Goal: Task Accomplishment & Management: Manage account settings

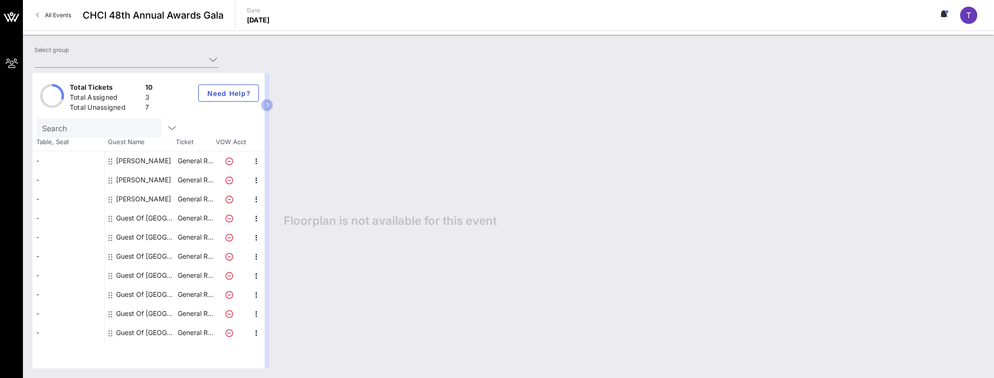
type input "BP America ([GEOGRAPHIC_DATA] America) [[PERSON_NAME], [PERSON_NAME][EMAIL_ADDR…"
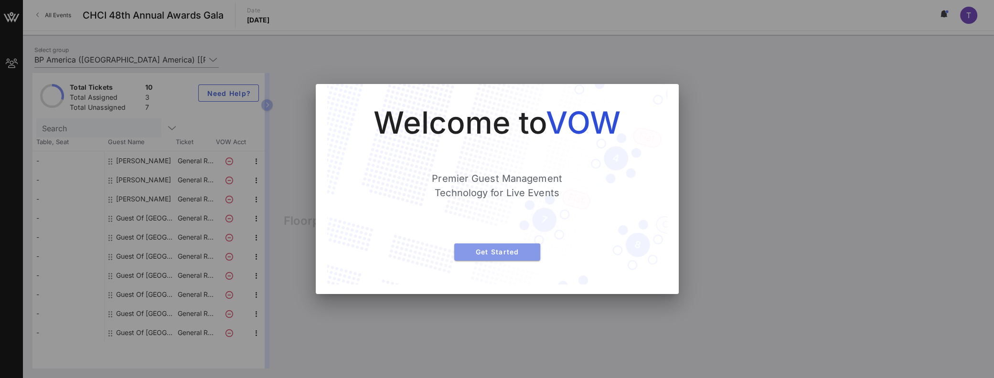
click at [506, 253] on span "Get Started" at bounding box center [497, 252] width 71 height 8
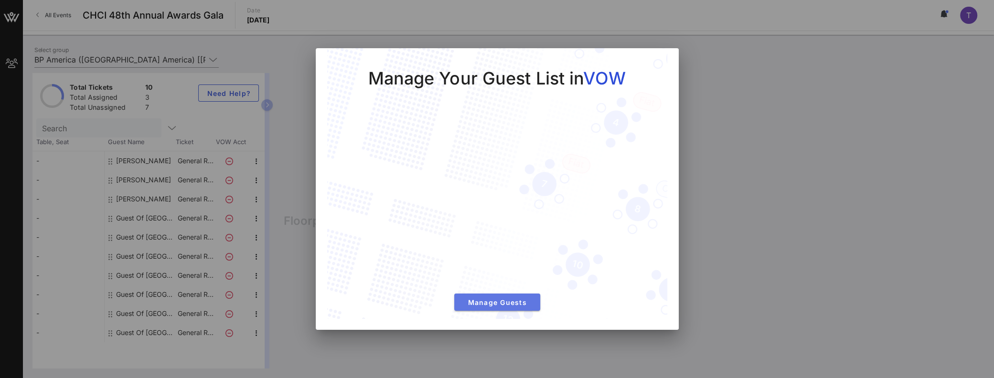
click at [495, 304] on span "Manage Guests" at bounding box center [497, 302] width 71 height 8
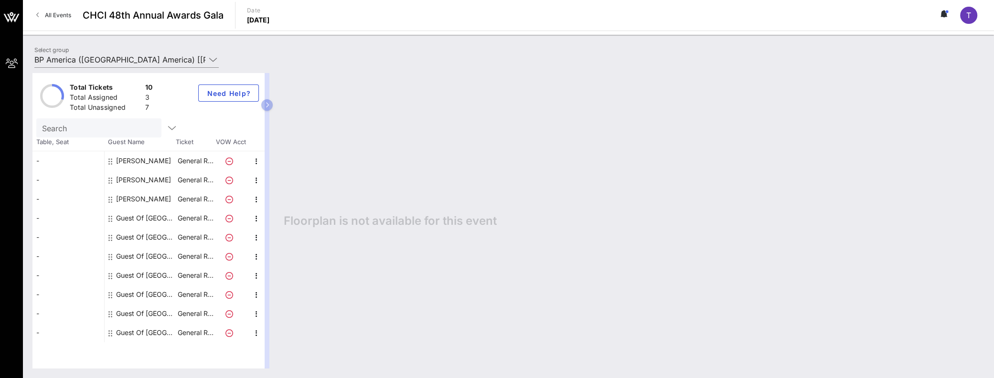
click at [127, 217] on div "Guest Of [GEOGRAPHIC_DATA]" at bounding box center [146, 218] width 60 height 19
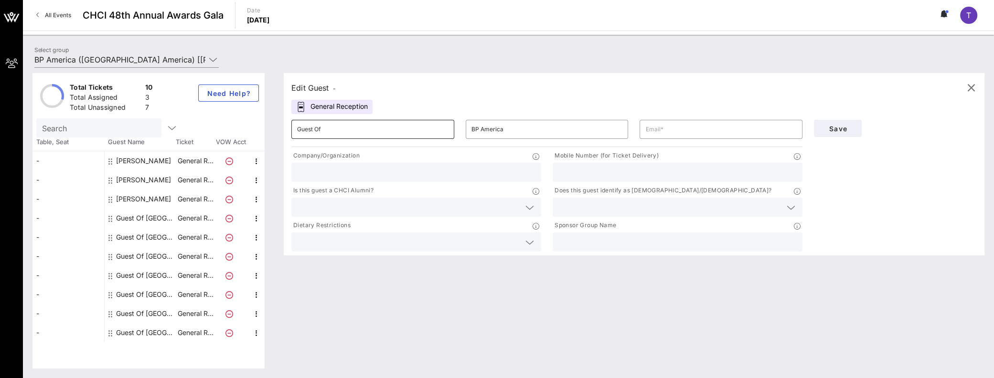
click at [352, 131] on input "Guest Of" at bounding box center [372, 129] width 151 height 15
click at [371, 128] on input "Guest Of" at bounding box center [372, 129] width 151 height 15
type input "G"
click at [357, 322] on div "Edit Guest - General Reception ​ ​ BP America ​ Company/Organization Mobile Num…" at bounding box center [629, 221] width 710 height 296
click at [339, 130] on input "text" at bounding box center [372, 129] width 151 height 15
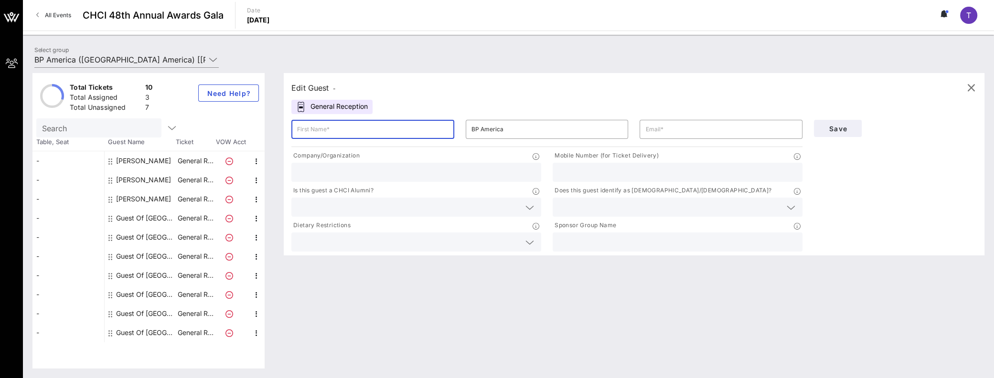
type input "[PERSON_NAME]"
type input "[PERSON_NAME][EMAIL_ADDRESS][PERSON_NAME][DOMAIN_NAME]"
type input "BP America Inc."
type input "2029097909"
click at [836, 127] on span "Save" at bounding box center [837, 129] width 32 height 8
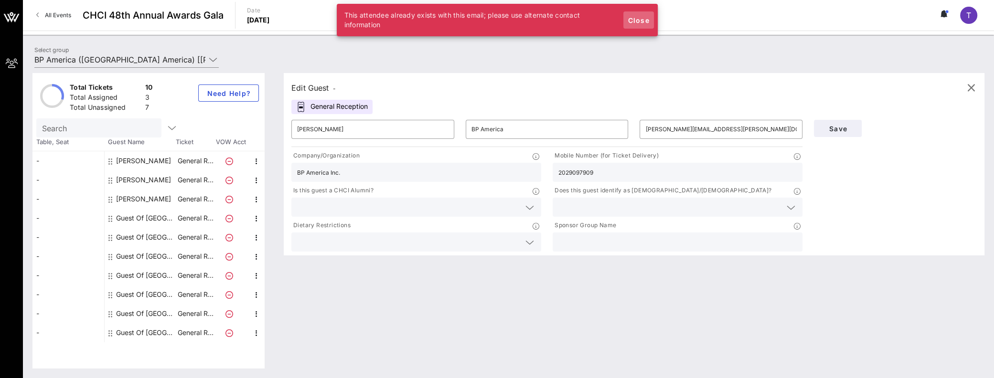
click at [641, 20] on span "Close" at bounding box center [638, 20] width 23 height 8
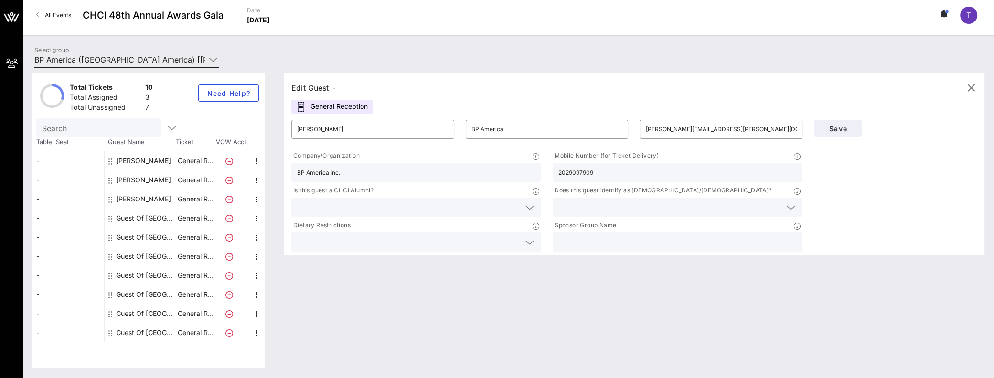
click at [210, 58] on icon at bounding box center [213, 59] width 9 height 11
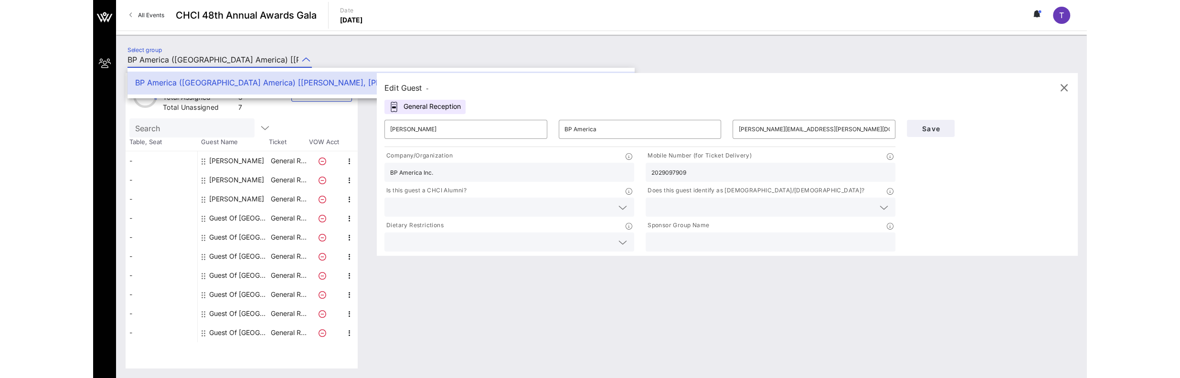
scroll to position [0, 65]
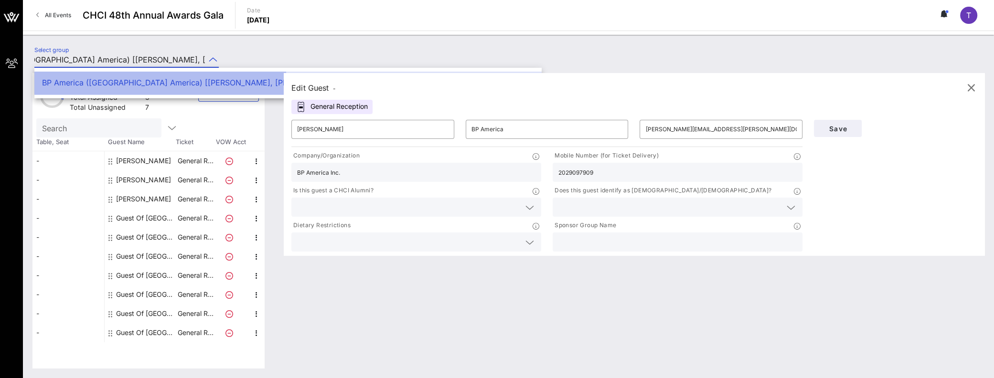
click at [228, 85] on div "BP America ([GEOGRAPHIC_DATA] America) [[PERSON_NAME], [PERSON_NAME][EMAIL_ADDR…" at bounding box center [288, 82] width 492 height 9
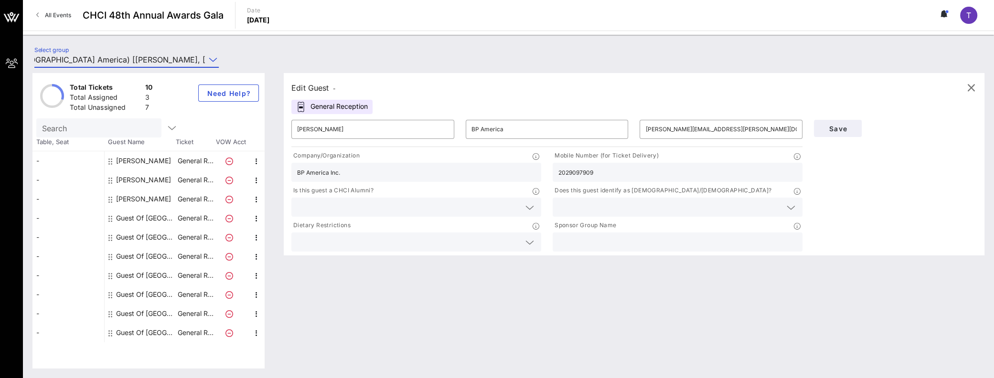
click at [137, 56] on input "BP America ([GEOGRAPHIC_DATA] America) [[PERSON_NAME], [PERSON_NAME][EMAIL_ADDR…" at bounding box center [119, 59] width 171 height 15
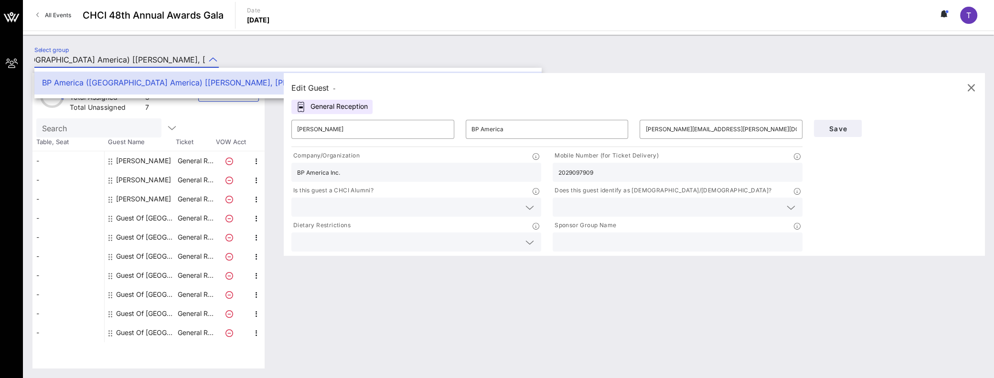
click at [73, 79] on div "BP America ([GEOGRAPHIC_DATA] America) [[PERSON_NAME], [PERSON_NAME][EMAIL_ADDR…" at bounding box center [288, 82] width 492 height 9
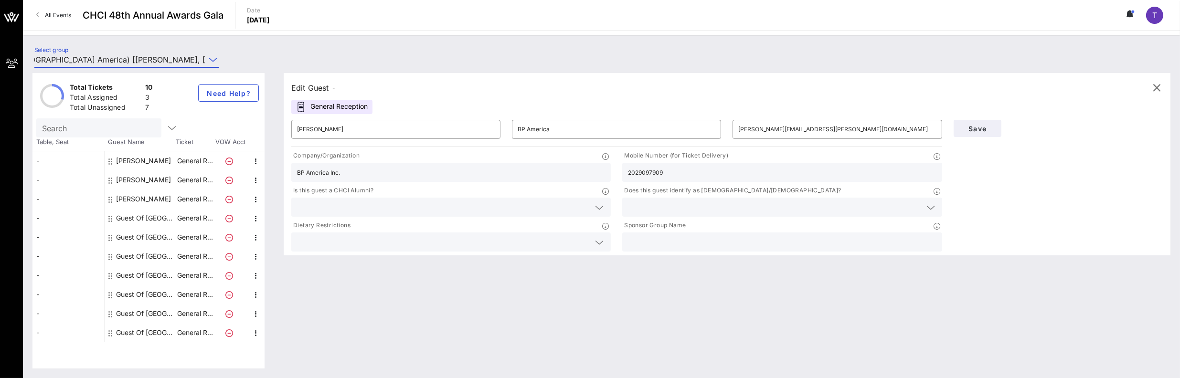
scroll to position [0, 0]
drag, startPoint x: 29, startPoint y: 372, endPoint x: 58, endPoint y: 364, distance: 30.4
click at [29, 372] on div "Total Tickets 10 Total Assigned 3 Total Unassigned 7 Need Help? Search Table, S…" at bounding box center [601, 220] width 1157 height 315
click at [157, 60] on input "BP America ([GEOGRAPHIC_DATA] America) [[PERSON_NAME], [PERSON_NAME][EMAIL_ADDR…" at bounding box center [119, 59] width 171 height 15
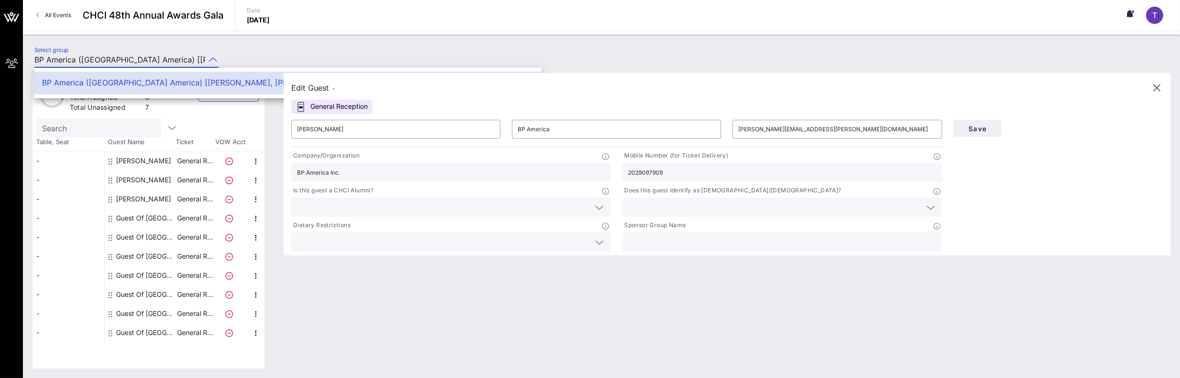
click at [439, 92] on div "Edit Guest -" at bounding box center [726, 88] width 871 height 14
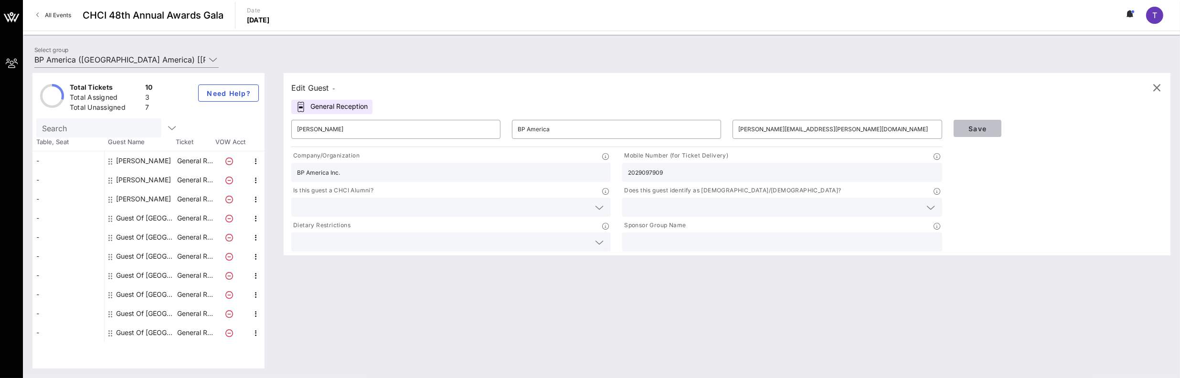
click at [982, 127] on span "Save" at bounding box center [977, 129] width 32 height 8
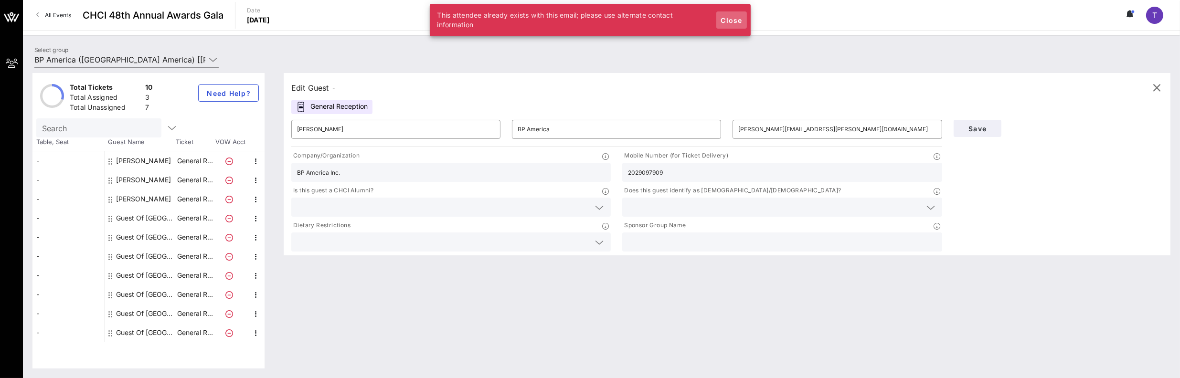
click at [728, 17] on span "Close" at bounding box center [731, 20] width 23 height 8
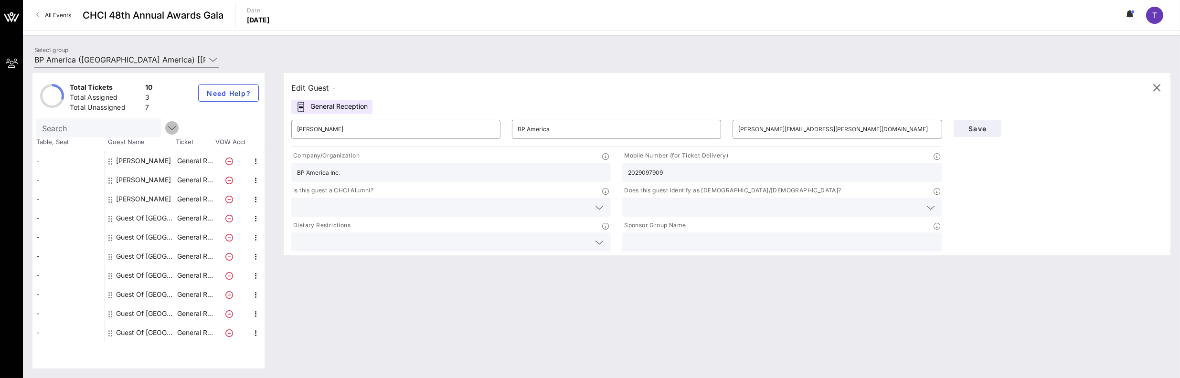
click at [166, 127] on icon "button" at bounding box center [171, 127] width 11 height 11
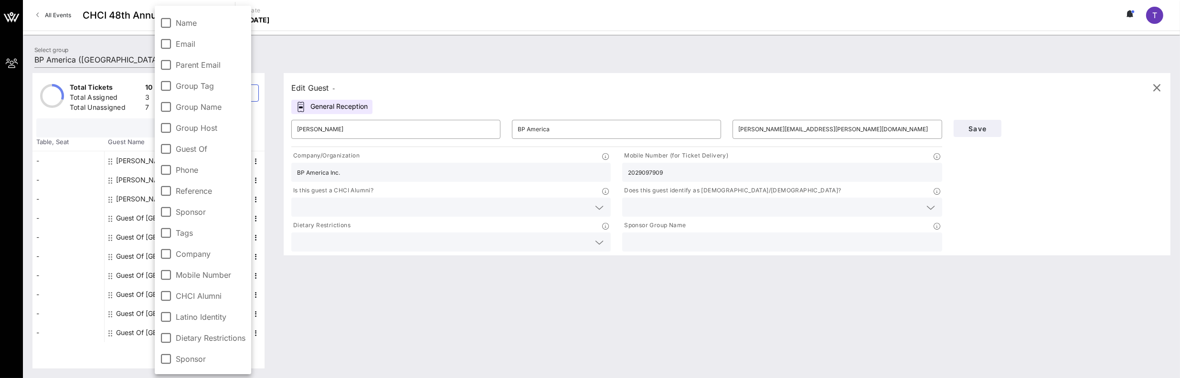
click at [124, 130] on input "text" at bounding box center [98, 128] width 112 height 12
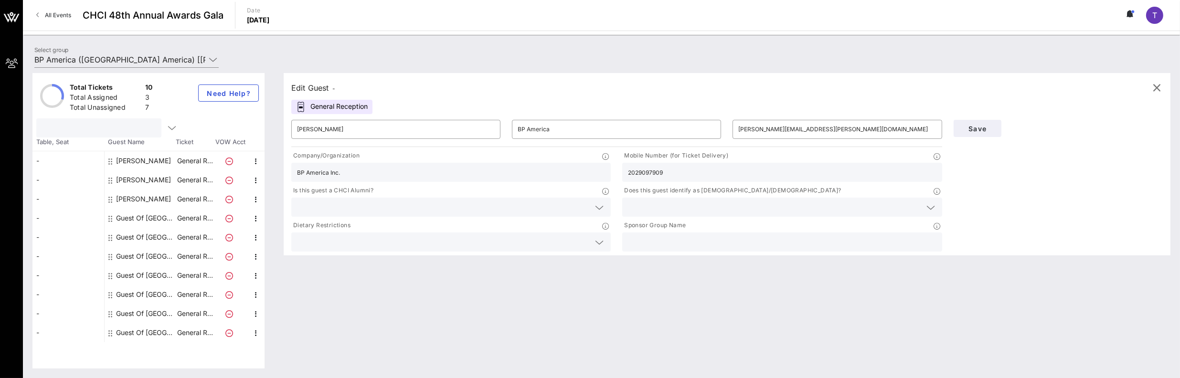
click at [377, 323] on div "Edit Guest - General Reception ​ [PERSON_NAME] ​ BP America ​ [PERSON_NAME][EMA…" at bounding box center [722, 221] width 896 height 296
click at [993, 82] on icon "button" at bounding box center [1156, 87] width 11 height 11
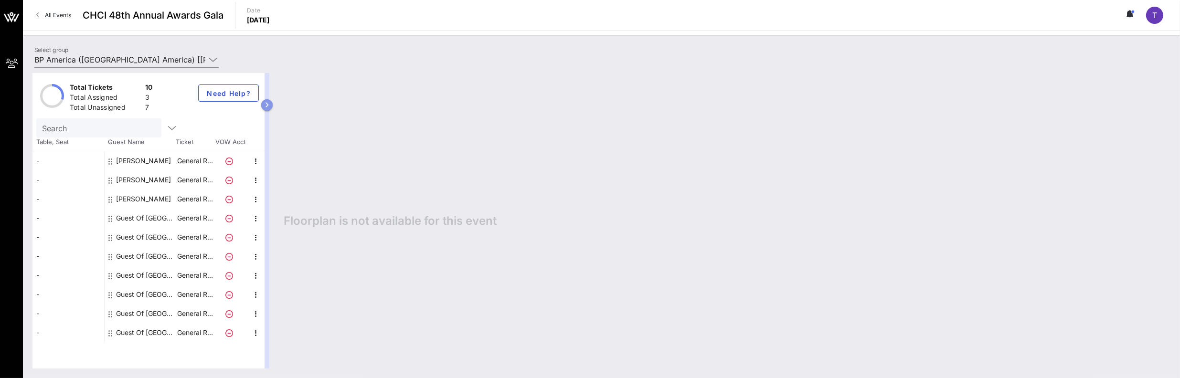
click at [268, 105] on icon "button" at bounding box center [267, 105] width 4 height 6
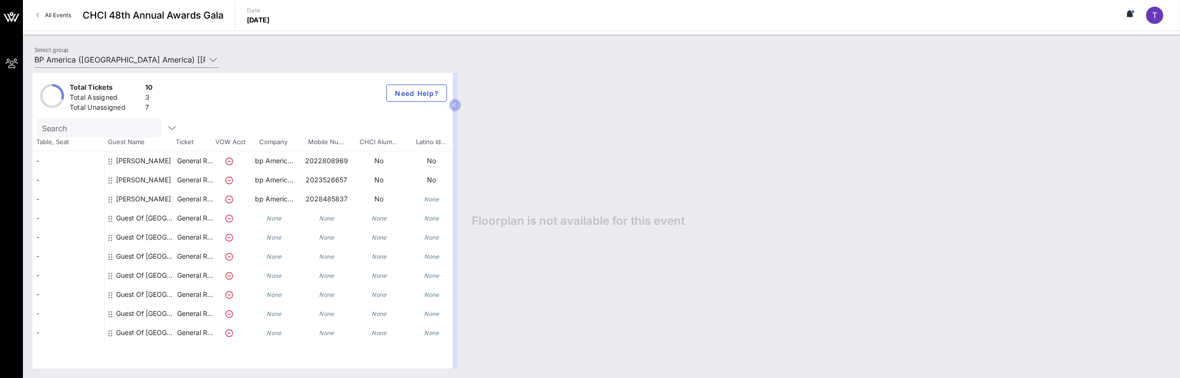
click at [113, 134] on div "Search" at bounding box center [98, 127] width 112 height 19
type input "[PERSON_NAME]"
click at [178, 123] on icon "button" at bounding box center [183, 127] width 11 height 11
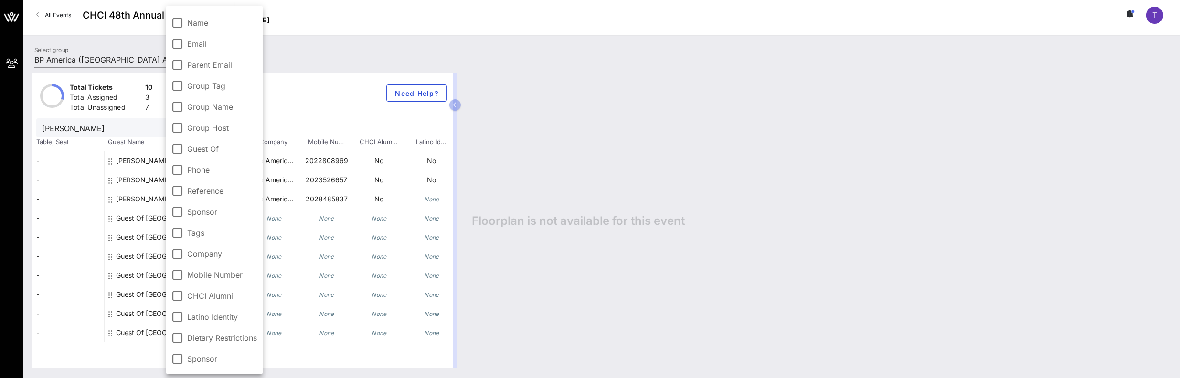
click at [356, 86] on div "Total Tickets 10 Total Assigned 3 Total Unassigned 7 Need Help?" at bounding box center [242, 95] width 420 height 45
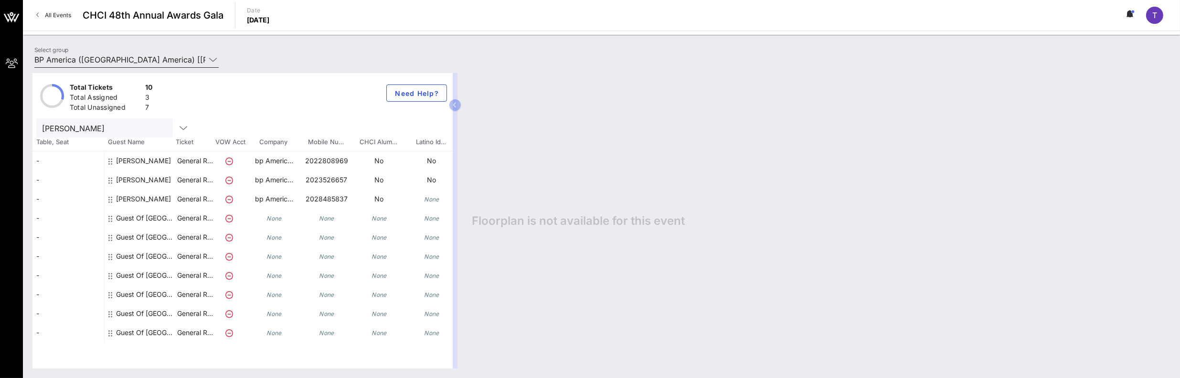
click at [213, 58] on icon at bounding box center [213, 59] width 9 height 11
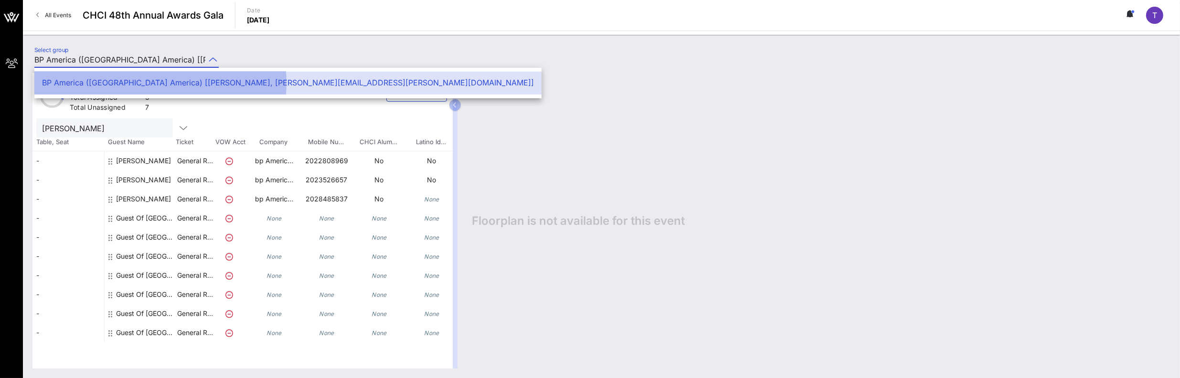
drag, startPoint x: 188, startPoint y: 82, endPoint x: 243, endPoint y: 81, distance: 54.4
click at [243, 81] on div "BP America ([GEOGRAPHIC_DATA] America) [[PERSON_NAME], [PERSON_NAME][EMAIL_ADDR…" at bounding box center [288, 82] width 492 height 9
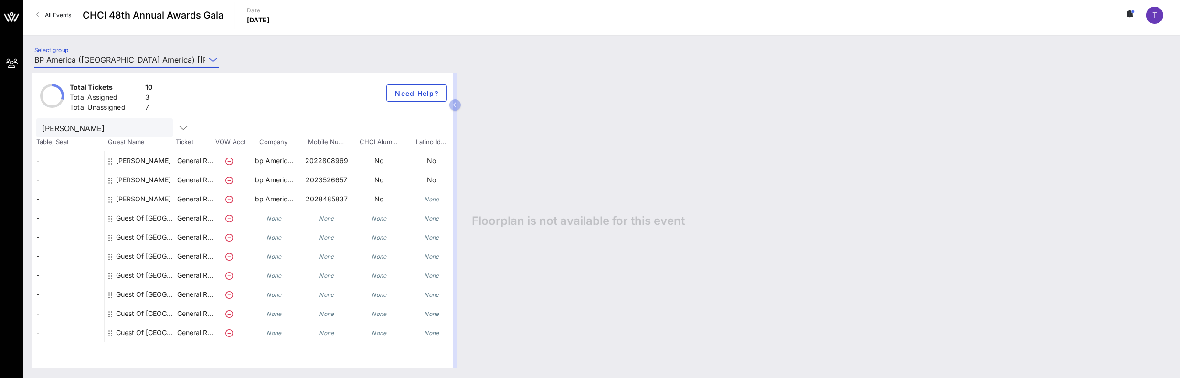
click at [186, 62] on input "BP America ([GEOGRAPHIC_DATA] America) [[PERSON_NAME], [PERSON_NAME][EMAIL_ADDR…" at bounding box center [119, 59] width 171 height 15
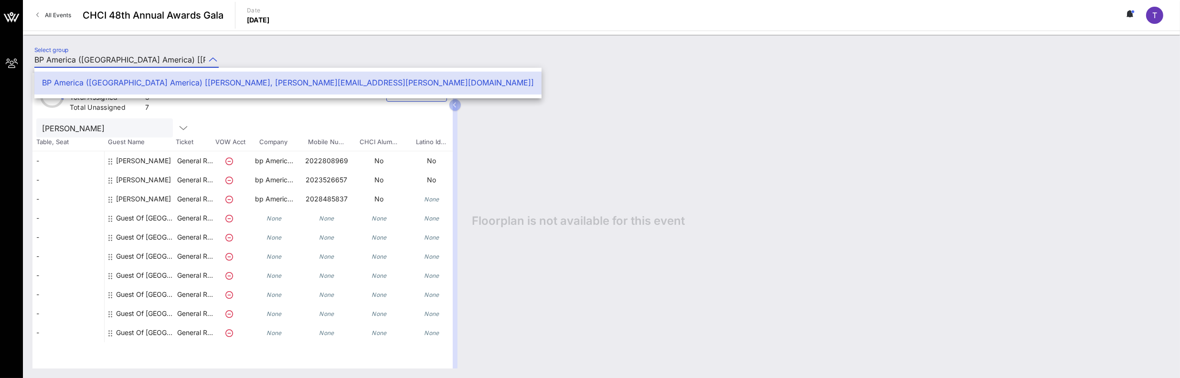
click at [186, 62] on input "BP America ([GEOGRAPHIC_DATA] America) [[PERSON_NAME], [PERSON_NAME][EMAIL_ADDR…" at bounding box center [119, 59] width 171 height 15
click at [183, 60] on input "BP America ([GEOGRAPHIC_DATA] America) [[PERSON_NAME], [PERSON_NAME][EMAIL_ADDR…" at bounding box center [119, 59] width 171 height 15
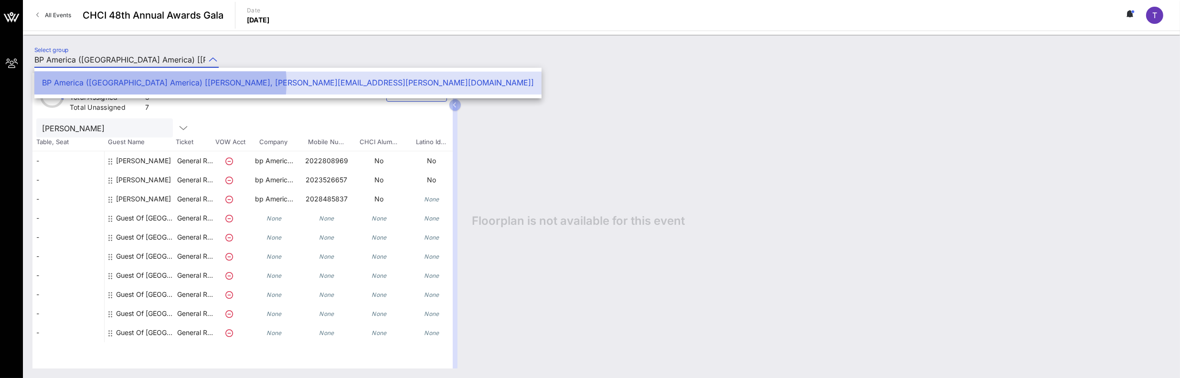
drag, startPoint x: 186, startPoint y: 80, endPoint x: 280, endPoint y: 77, distance: 94.1
click at [280, 77] on div "BP America ([GEOGRAPHIC_DATA] America) [[PERSON_NAME], [PERSON_NAME][EMAIL_ADDR…" at bounding box center [287, 83] width 507 height 23
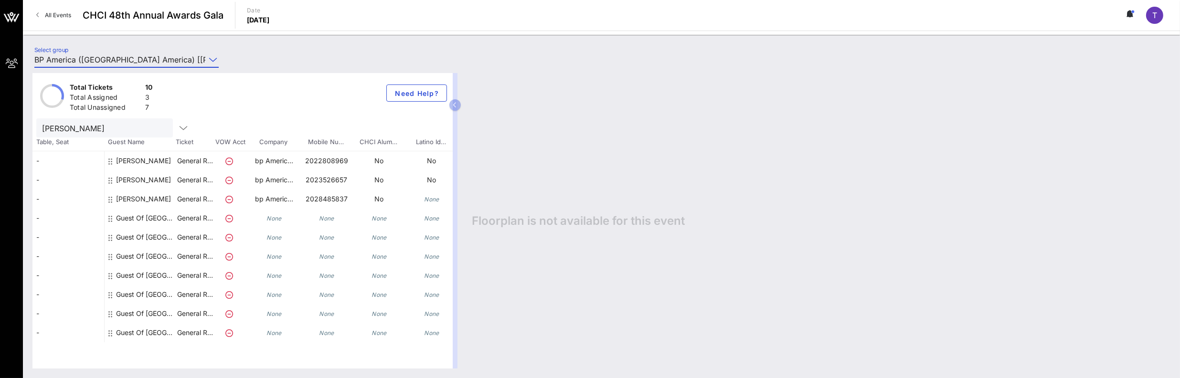
click at [275, 41] on div "Select group BP America ([GEOGRAPHIC_DATA]) [[PERSON_NAME], [PERSON_NAME][EMAIL…" at bounding box center [601, 206] width 1157 height 343
click at [993, 8] on div "T" at bounding box center [1154, 15] width 17 height 17
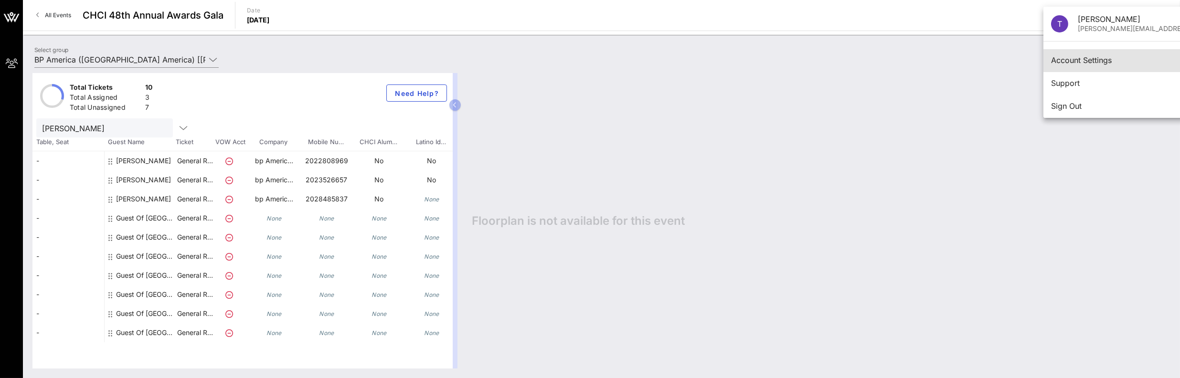
click at [993, 60] on div "Account Settings" at bounding box center [1177, 60] width 252 height 9
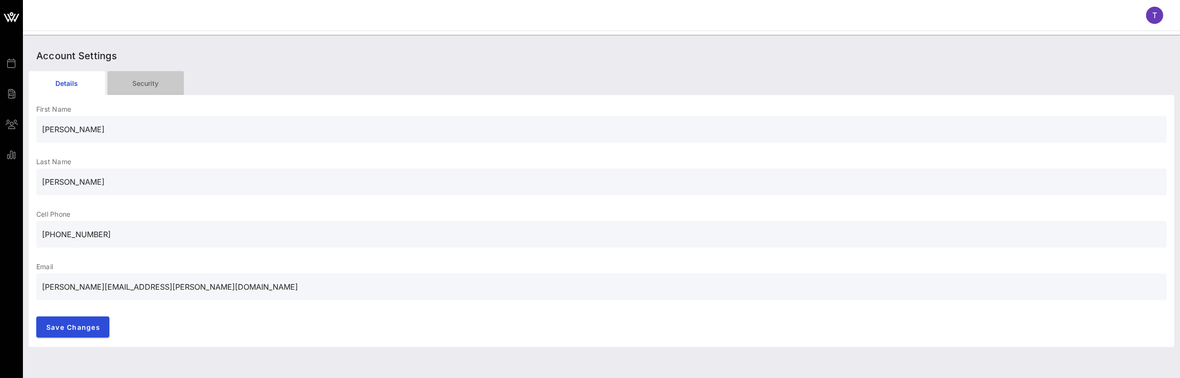
click at [149, 79] on div "Security" at bounding box center [145, 83] width 76 height 24
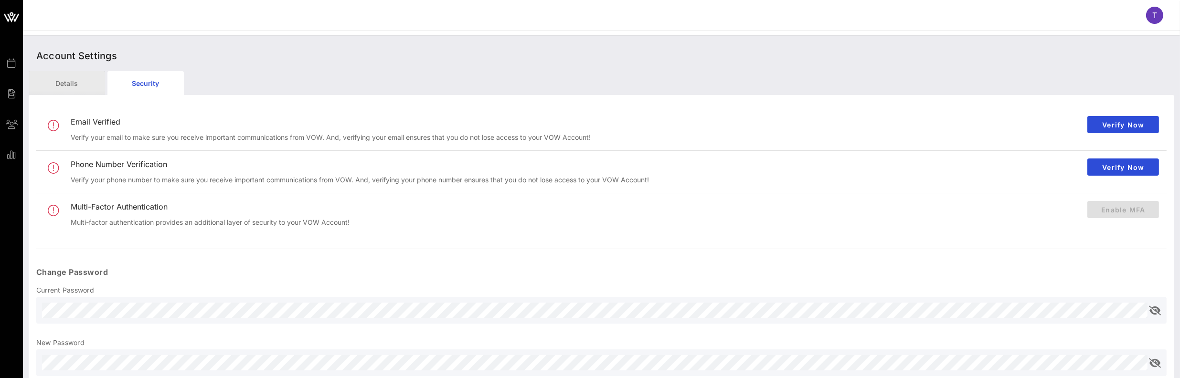
click at [63, 82] on div "Details" at bounding box center [67, 83] width 76 height 24
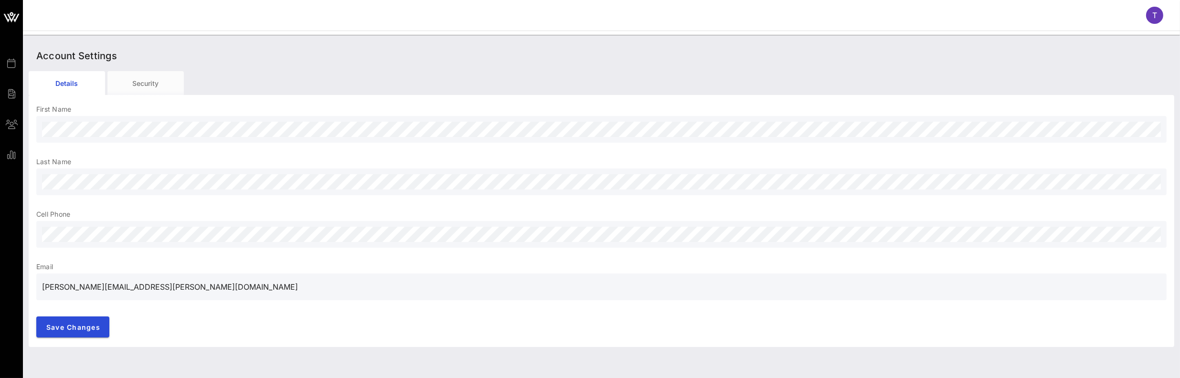
click at [137, 288] on input "[PERSON_NAME][EMAIL_ADDRESS][PERSON_NAME][DOMAIN_NAME]" at bounding box center [601, 286] width 1119 height 15
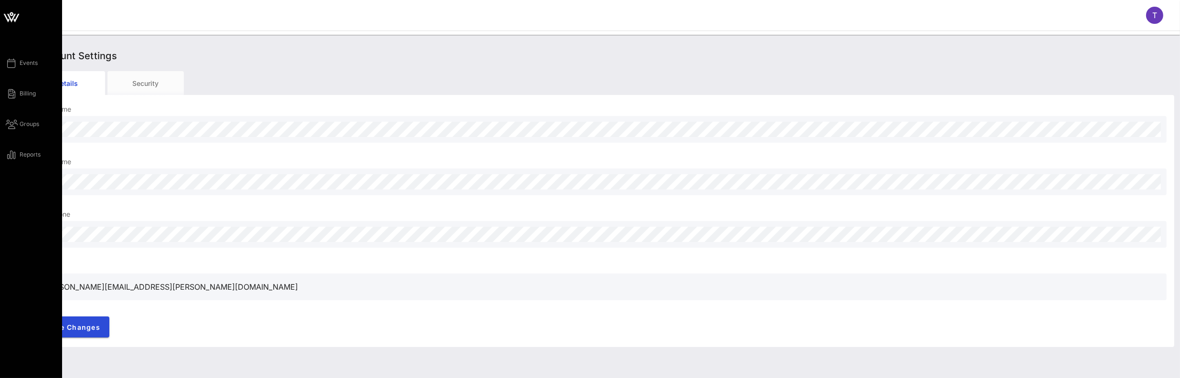
drag, startPoint x: 144, startPoint y: 288, endPoint x: 6, endPoint y: 281, distance: 137.7
click at [6, 281] on div "Events Billing Groups Reports T Account Settings Details Security First Name La…" at bounding box center [590, 189] width 1180 height 378
type input "[PERSON_NAME][EMAIL_ADDRESS][PERSON_NAME][DOMAIN_NAME]"
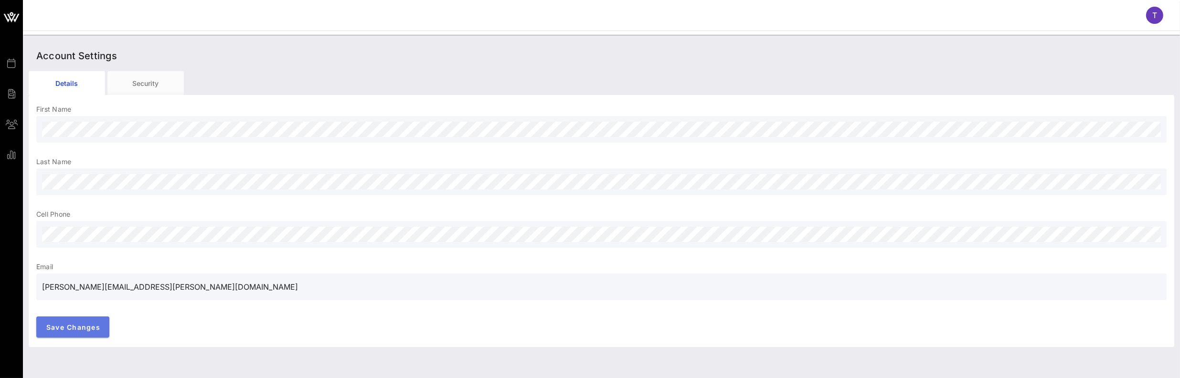
click at [65, 325] on span "Save Changes" at bounding box center [73, 327] width 54 height 8
click at [84, 328] on span "Save Changes" at bounding box center [73, 327] width 54 height 8
click at [210, 49] on div "Account Settings" at bounding box center [601, 56] width 1145 height 31
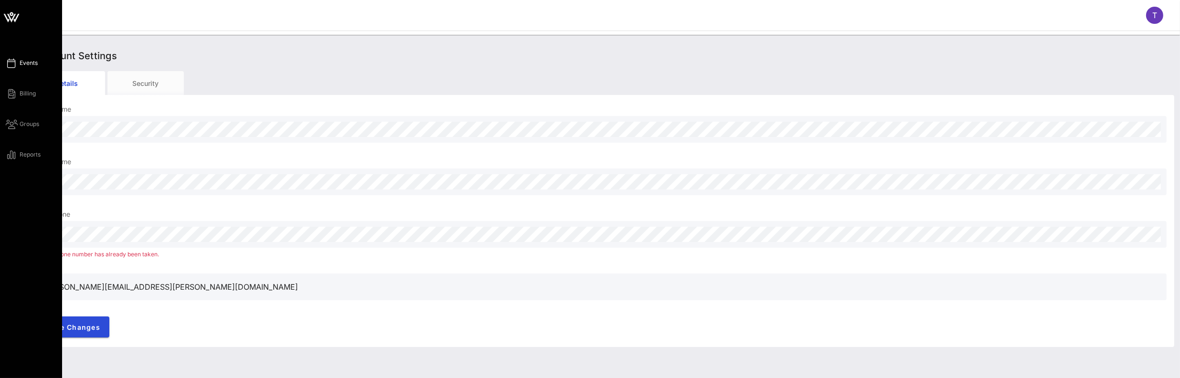
click at [29, 65] on span "Events" at bounding box center [29, 63] width 18 height 9
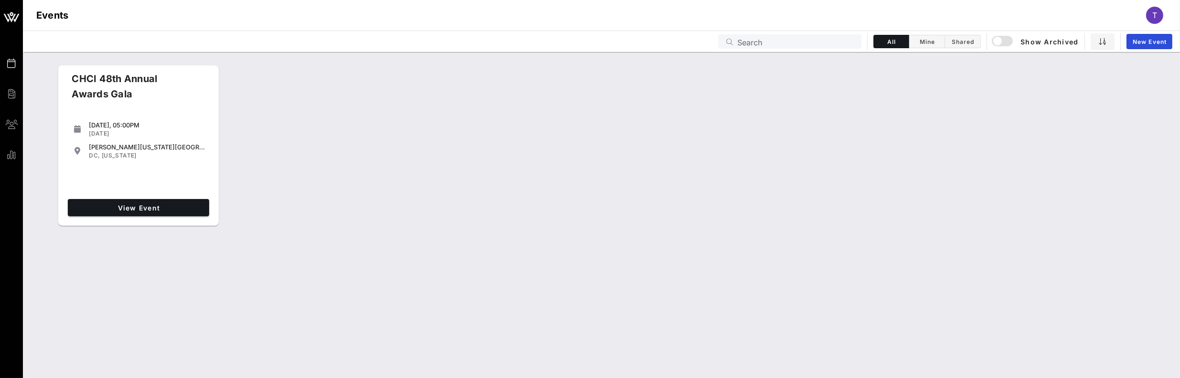
click at [146, 96] on div "CHCI 48th Annual Awards Gala" at bounding box center [131, 90] width 135 height 38
click at [132, 207] on span "View Event" at bounding box center [139, 208] width 134 height 8
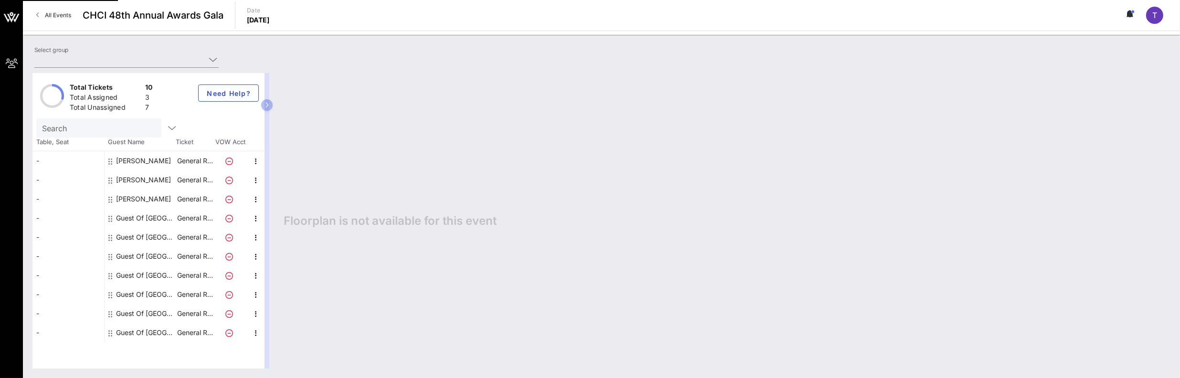
type input "BP America ([GEOGRAPHIC_DATA] America) [[PERSON_NAME], [PERSON_NAME][EMAIL_ADDR…"
drag, startPoint x: 133, startPoint y: 216, endPoint x: 139, endPoint y: 170, distance: 46.2
click at [133, 216] on div "Guest Of [GEOGRAPHIC_DATA]" at bounding box center [146, 218] width 60 height 19
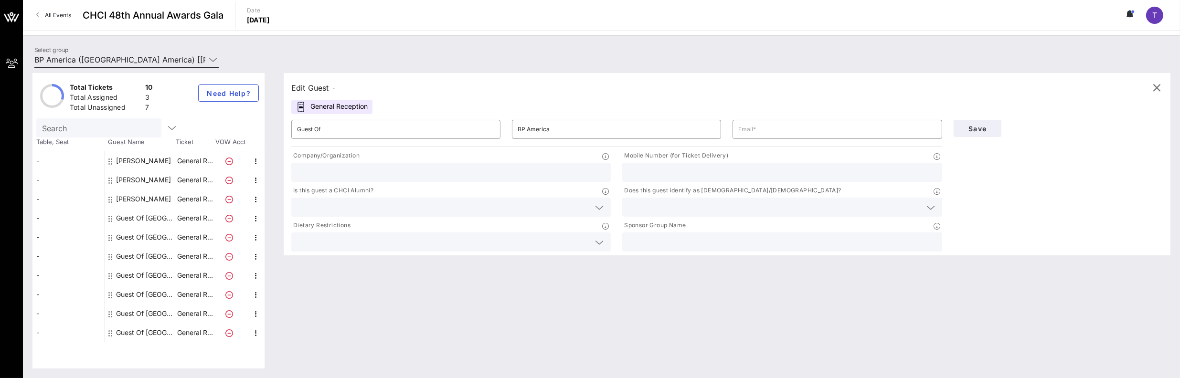
click at [211, 59] on icon at bounding box center [213, 59] width 9 height 11
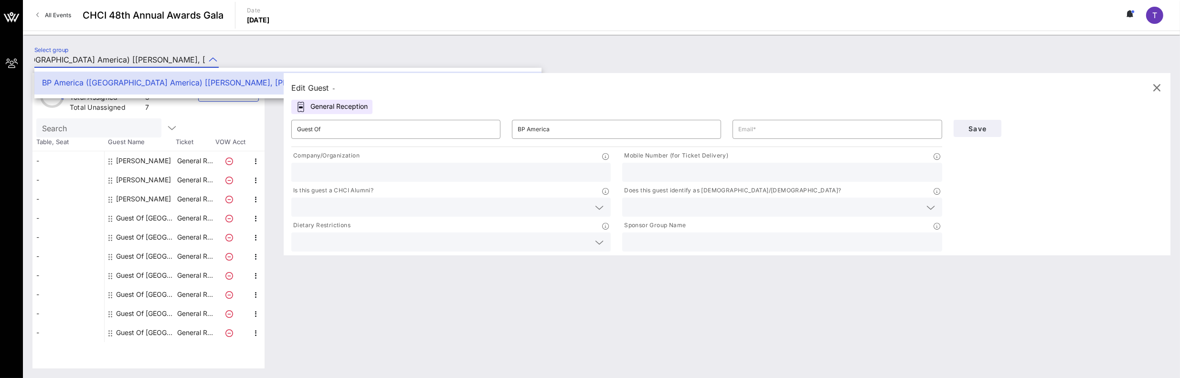
click at [212, 58] on icon at bounding box center [213, 59] width 9 height 11
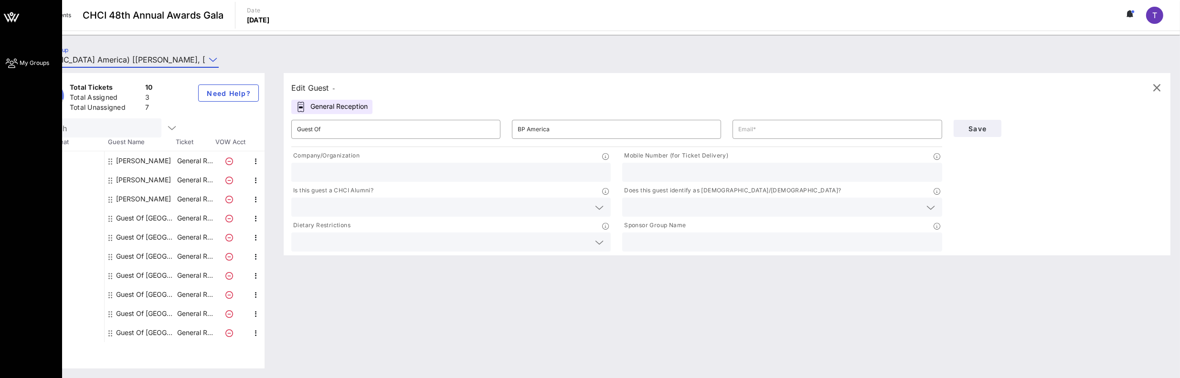
click at [7, 63] on icon at bounding box center [12, 63] width 12 height 1
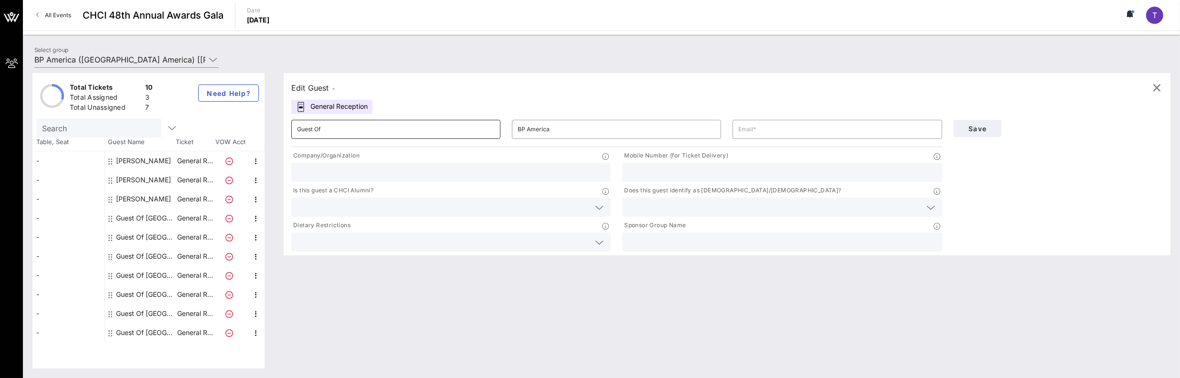
click at [413, 131] on input "Guest Of" at bounding box center [396, 129] width 198 height 15
drag, startPoint x: 405, startPoint y: 130, endPoint x: 232, endPoint y: 113, distance: 173.7
click at [232, 113] on div "Total Tickets 10 Total Assigned 3 Total Unassigned 7 Need Help? Search Table, S…" at bounding box center [601, 221] width 1138 height 296
type input "[PERSON_NAME]"
type input "[PERSON_NAME][EMAIL_ADDRESS][PERSON_NAME][DOMAIN_NAME]"
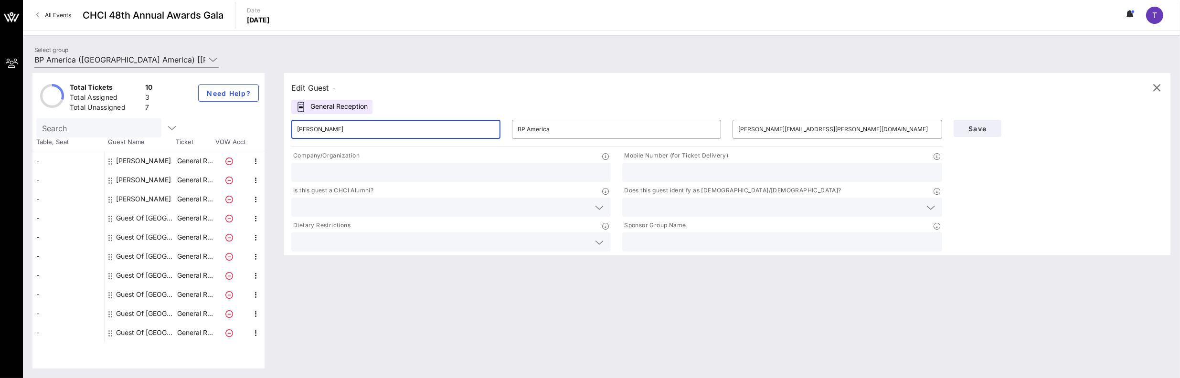
type input "BP America Inc."
type input "2029097909"
click at [979, 125] on span "Save" at bounding box center [977, 129] width 32 height 8
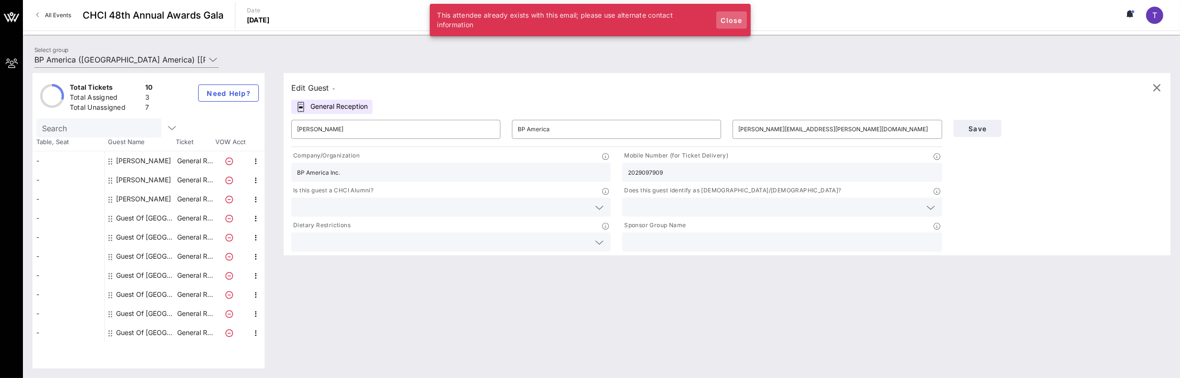
click at [730, 16] on span "Close" at bounding box center [731, 20] width 23 height 8
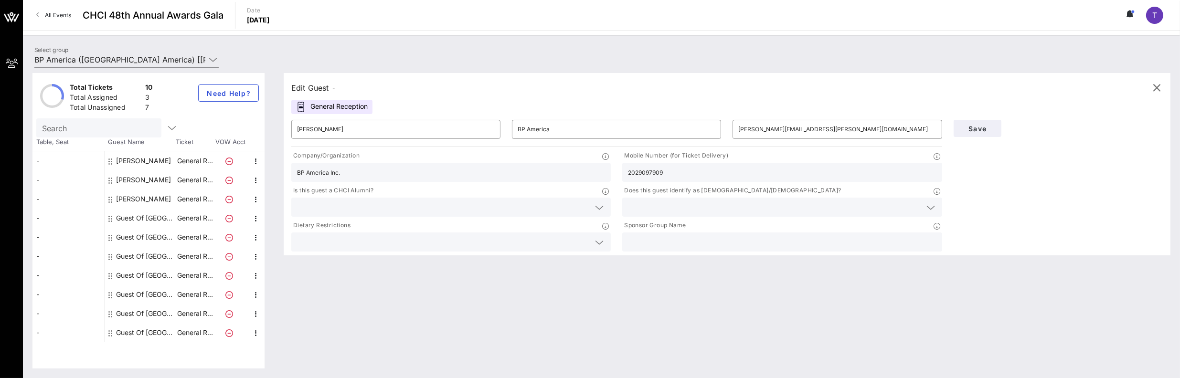
click at [993, 15] on div "T" at bounding box center [1154, 15] width 17 height 17
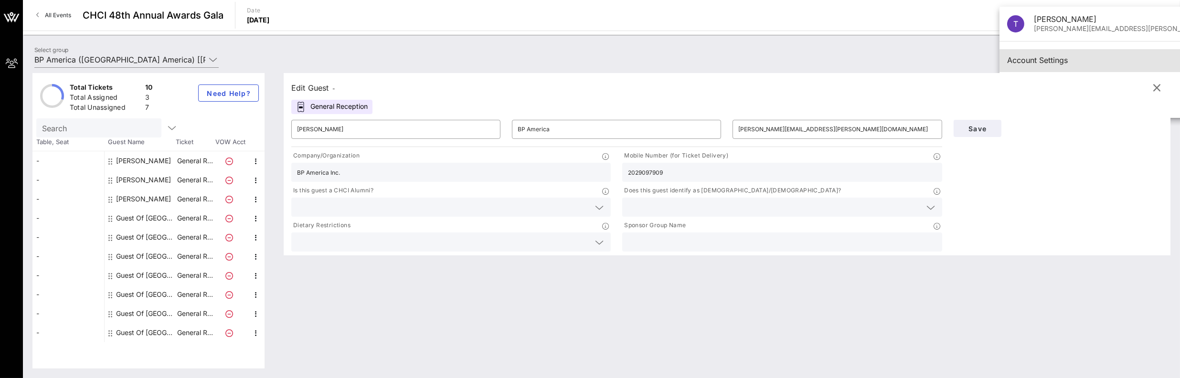
click at [993, 60] on div "Account Settings" at bounding box center [1133, 60] width 252 height 9
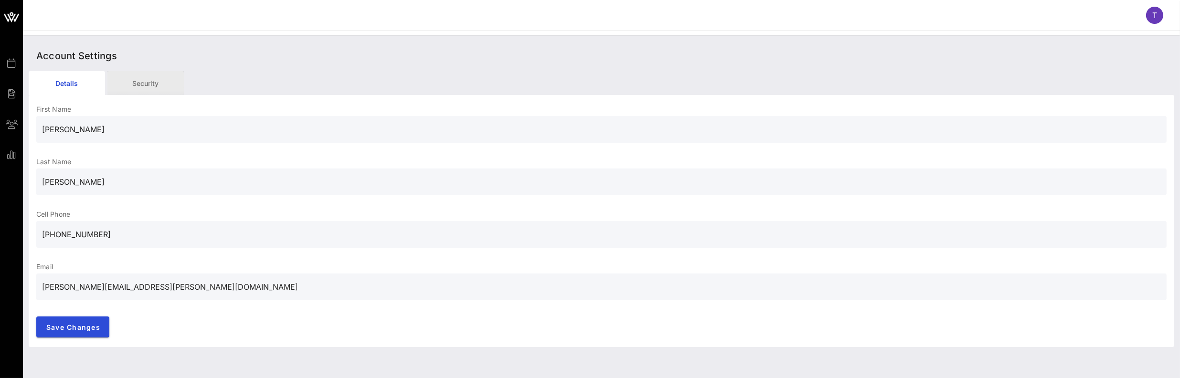
click at [144, 76] on div "Security" at bounding box center [145, 83] width 76 height 24
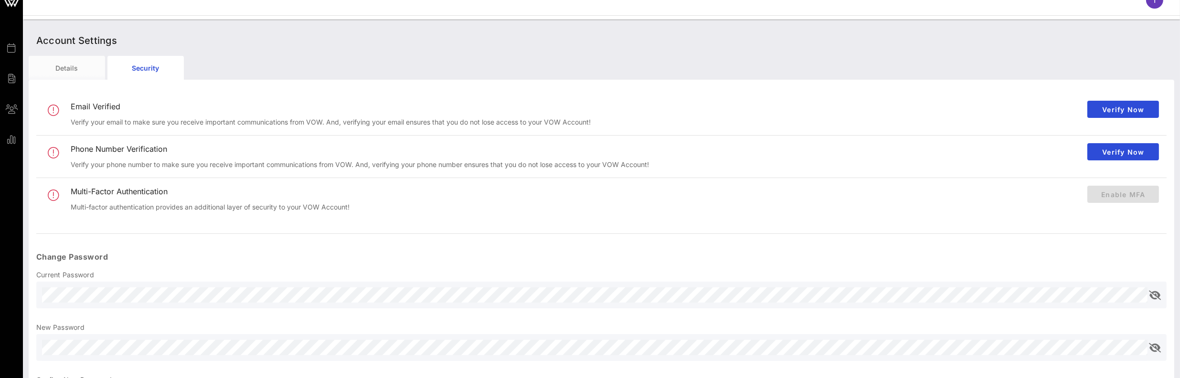
scroll to position [7, 0]
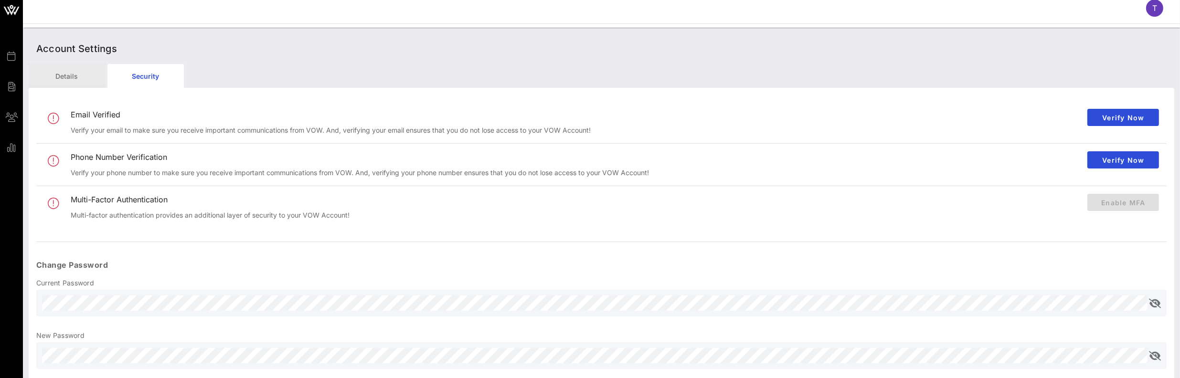
click at [77, 74] on div "Details" at bounding box center [67, 76] width 76 height 24
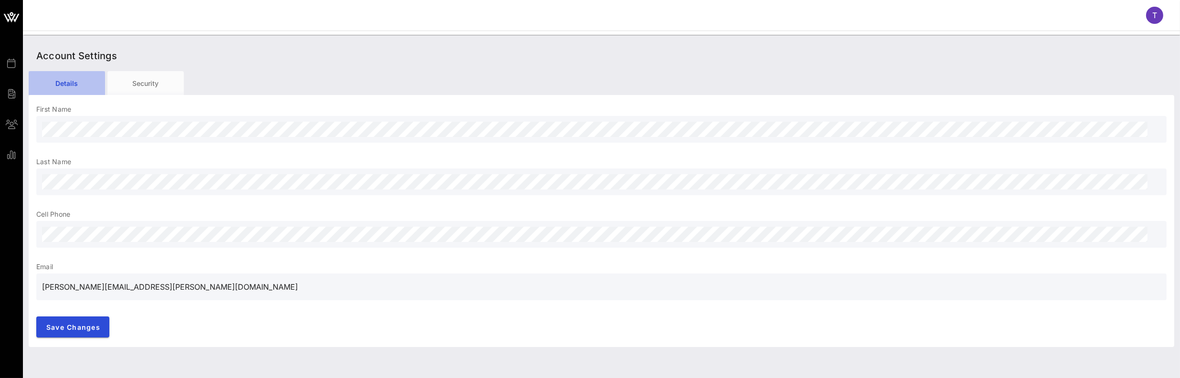
scroll to position [0, 0]
click at [97, 286] on input "[PERSON_NAME][EMAIL_ADDRESS][PERSON_NAME][DOMAIN_NAME]" at bounding box center [601, 286] width 1119 height 15
click at [158, 287] on input "[PERSON_NAME][EMAIL_ADDRESS][PERSON_NAME][DOMAIN_NAME]" at bounding box center [601, 286] width 1119 height 15
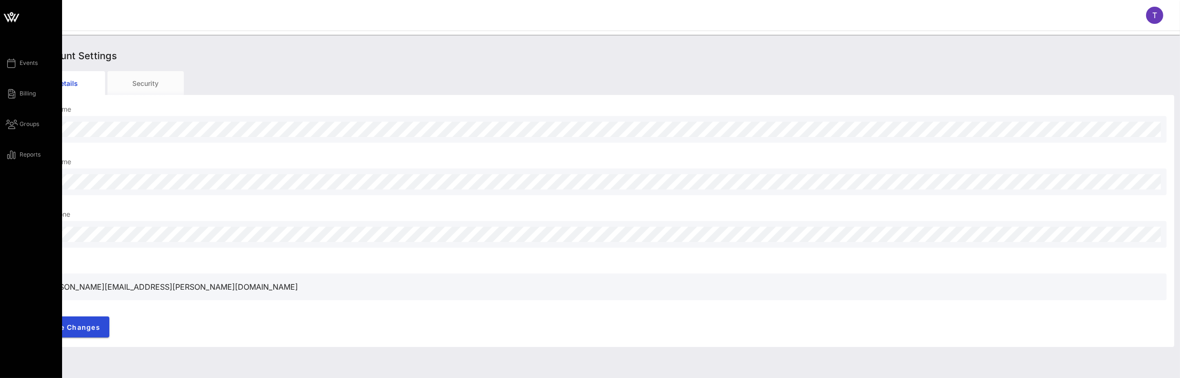
drag, startPoint x: 155, startPoint y: 288, endPoint x: 15, endPoint y: 282, distance: 139.5
click at [15, 282] on div "Events Billing Groups Reports T Account Settings Details Security First Name La…" at bounding box center [590, 189] width 1180 height 378
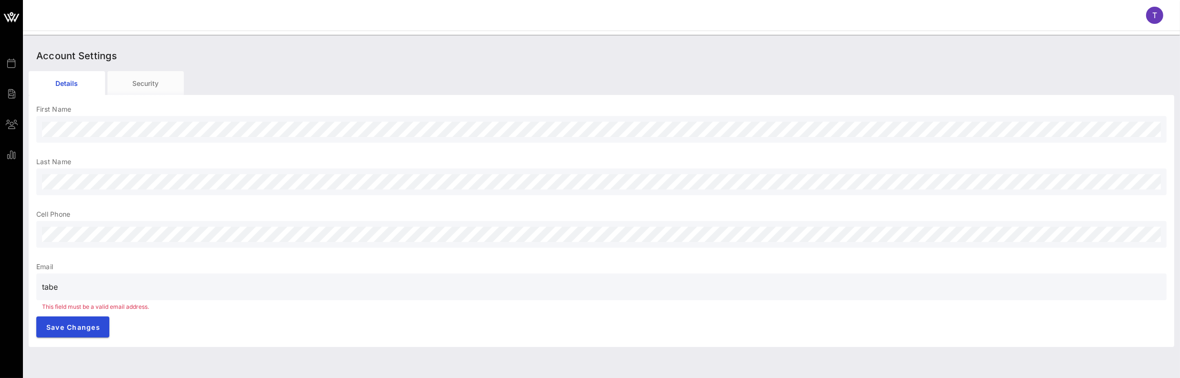
type input "[PERSON_NAME][EMAIL_ADDRESS][PERSON_NAME][DOMAIN_NAME]"
click at [84, 328] on span "Save Changes" at bounding box center [73, 327] width 54 height 8
click at [32, 233] on div "First Name Last Name Cell Phone The phone number has already been taken. Email …" at bounding box center [601, 222] width 1145 height 250
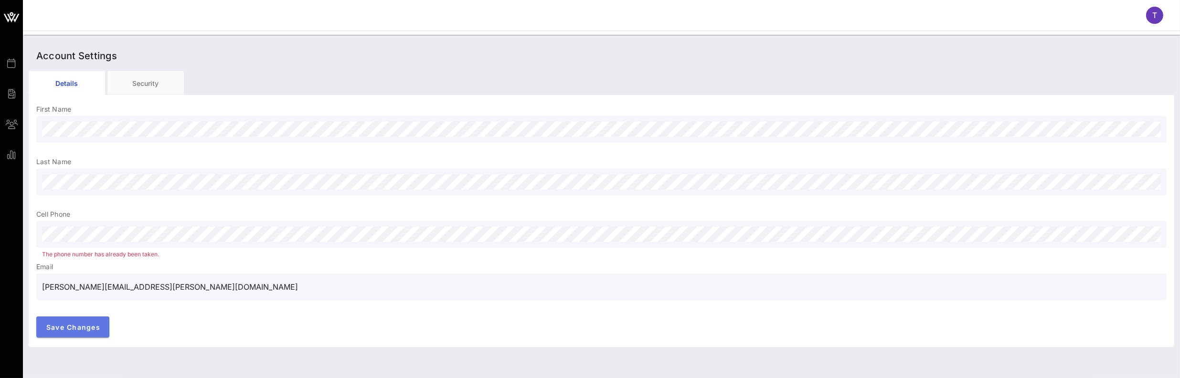
click at [73, 332] on button "Save Changes" at bounding box center [72, 327] width 73 height 21
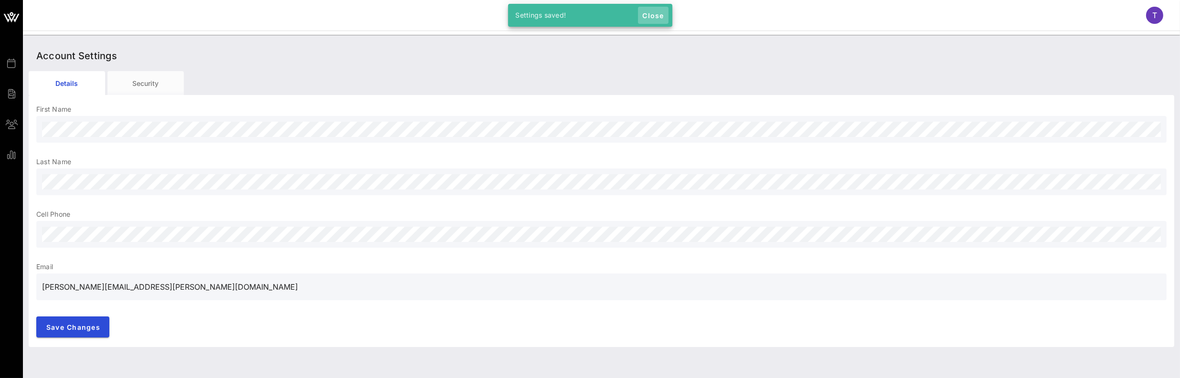
click at [653, 16] on span "Close" at bounding box center [653, 15] width 23 height 8
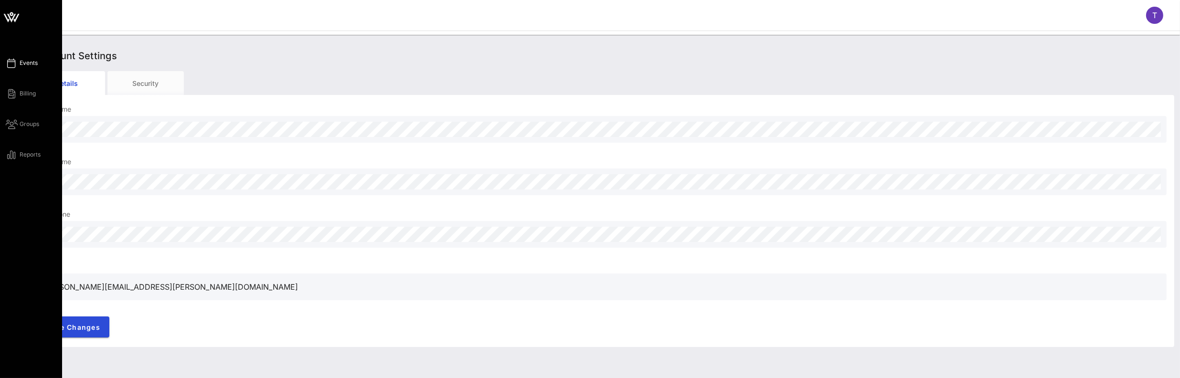
click at [11, 63] on icon at bounding box center [12, 63] width 12 height 1
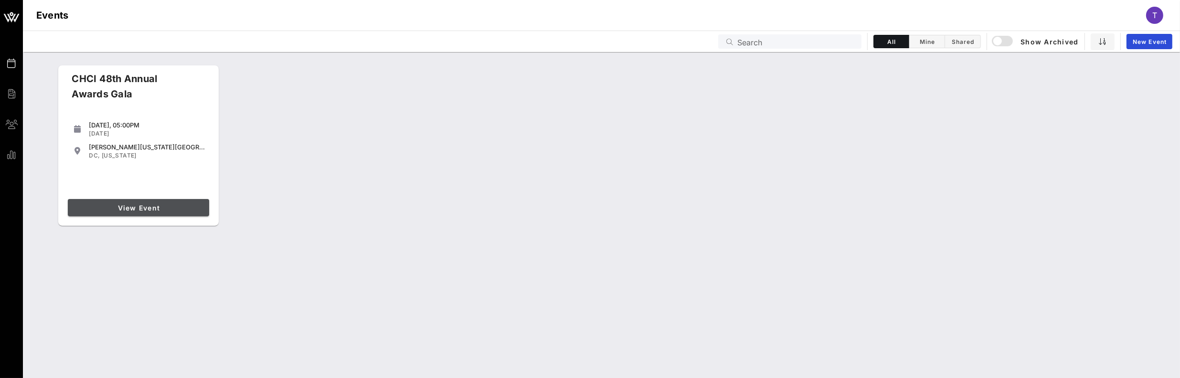
click at [155, 209] on span "View Event" at bounding box center [139, 208] width 134 height 8
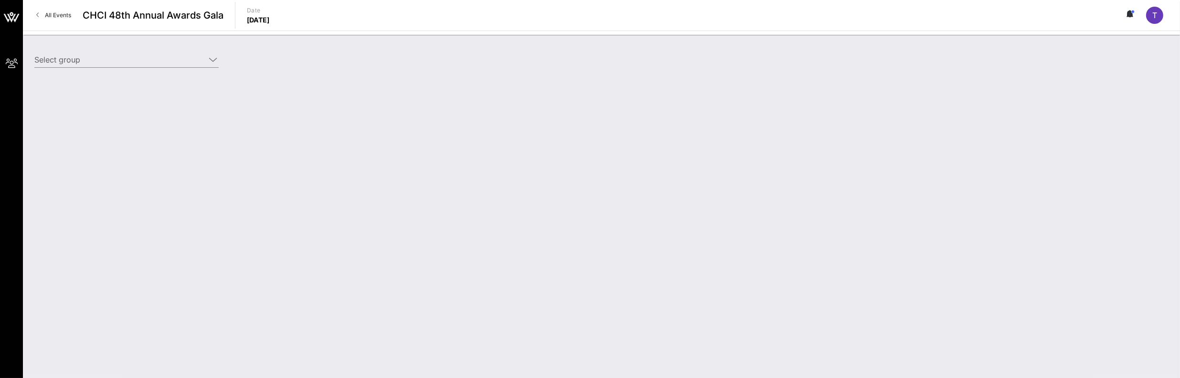
type input "BP America ([GEOGRAPHIC_DATA]) [[PERSON_NAME], [PERSON_NAME][EMAIL_ADDRESS][PER…"
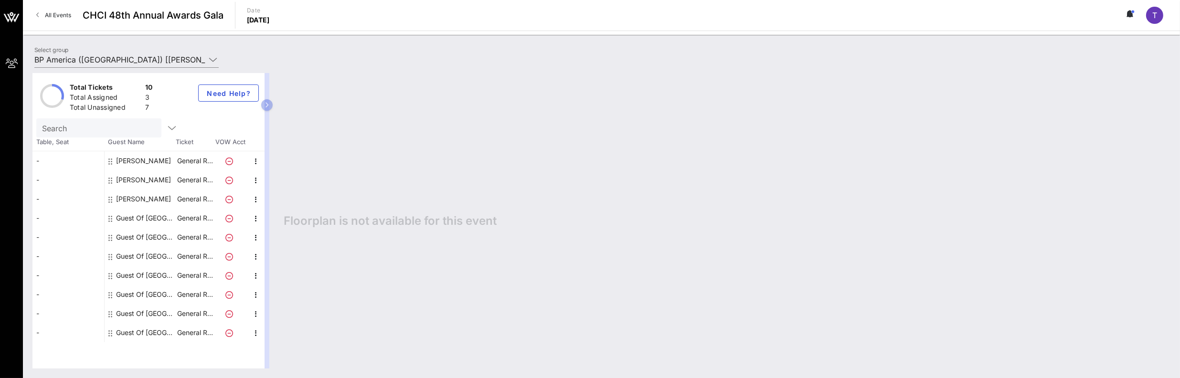
click at [147, 214] on div "Guest Of [GEOGRAPHIC_DATA]" at bounding box center [146, 218] width 60 height 19
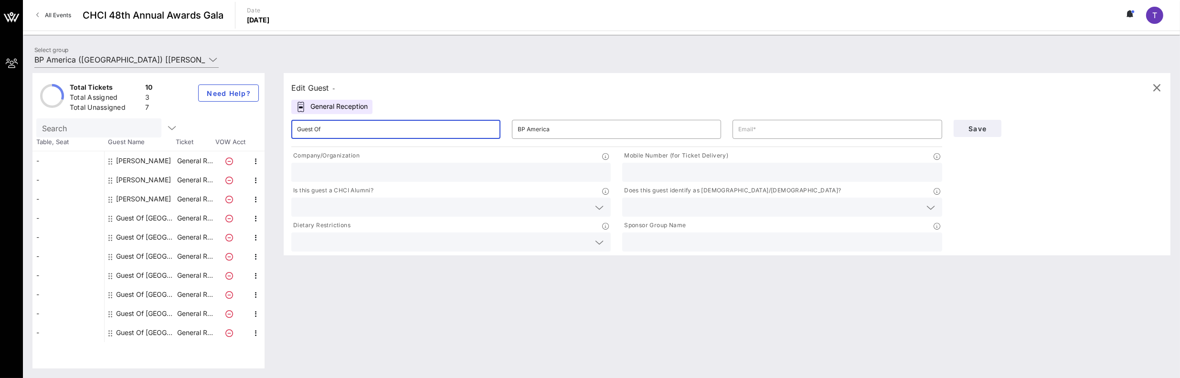
click at [336, 127] on input "Guest Of" at bounding box center [396, 129] width 198 height 15
drag, startPoint x: 356, startPoint y: 133, endPoint x: 255, endPoint y: 139, distance: 101.4
click at [255, 139] on div "Total Tickets 10 Total Assigned 3 Total Unassigned 7 Need Help? Search Table, S…" at bounding box center [601, 221] width 1138 height 296
type input "[PERSON_NAME]"
type input "[PERSON_NAME][EMAIL_ADDRESS][PERSON_NAME][DOMAIN_NAME]"
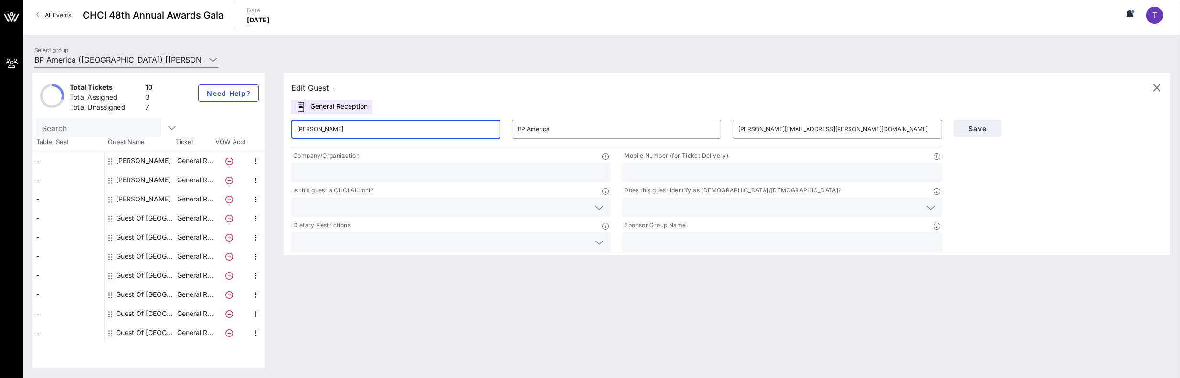
type input "BP America Inc."
type input "2029097909"
click at [988, 128] on span "Save" at bounding box center [977, 129] width 32 height 8
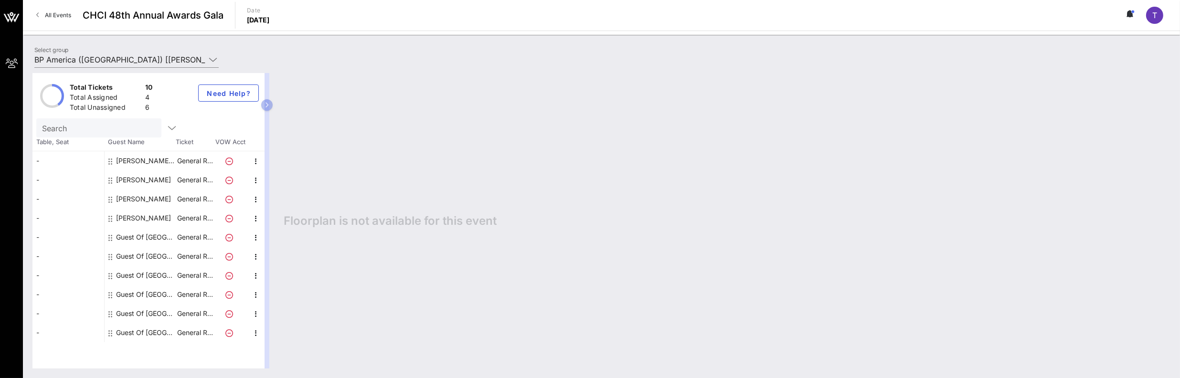
click at [147, 159] on div "[PERSON_NAME] BP America" at bounding box center [146, 160] width 60 height 19
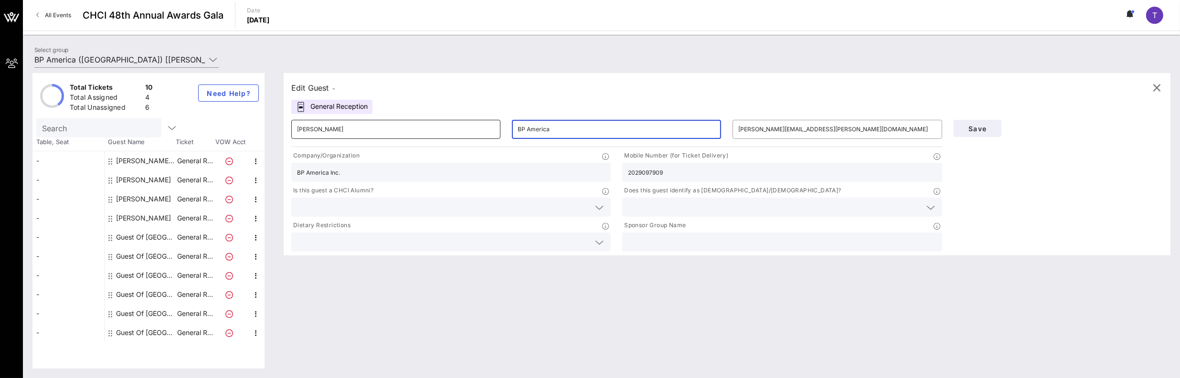
drag, startPoint x: 566, startPoint y: 132, endPoint x: 477, endPoint y: 125, distance: 88.7
click at [477, 125] on div "​ [PERSON_NAME] ​ BP America ​ [PERSON_NAME][EMAIL_ADDRESS][PERSON_NAME][DOMAIN…" at bounding box center [617, 129] width 662 height 31
type input "[PERSON_NAME]"
click at [847, 302] on div "Edit Guest - General Reception ​ [PERSON_NAME] ​ [PERSON_NAME] ​ [PERSON_NAME][…" at bounding box center [722, 221] width 896 height 296
click at [417, 206] on input "text" at bounding box center [443, 207] width 293 height 12
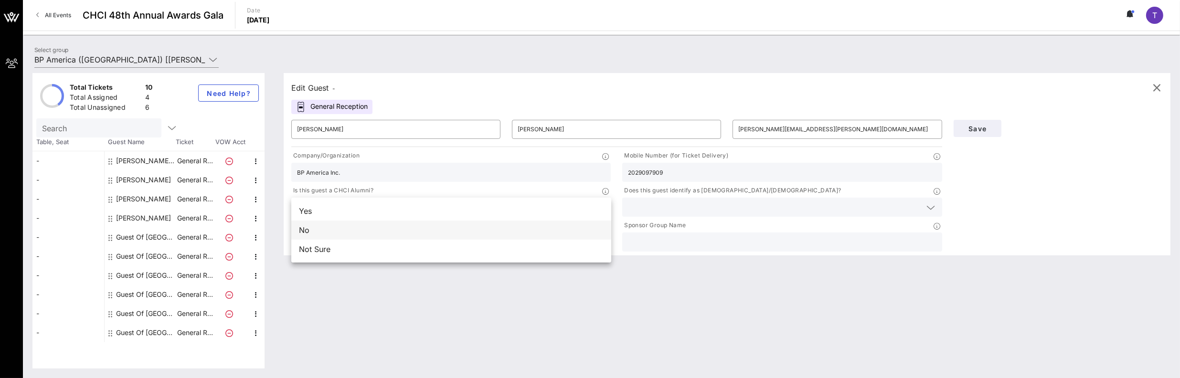
click at [311, 231] on div "No" at bounding box center [451, 230] width 320 height 19
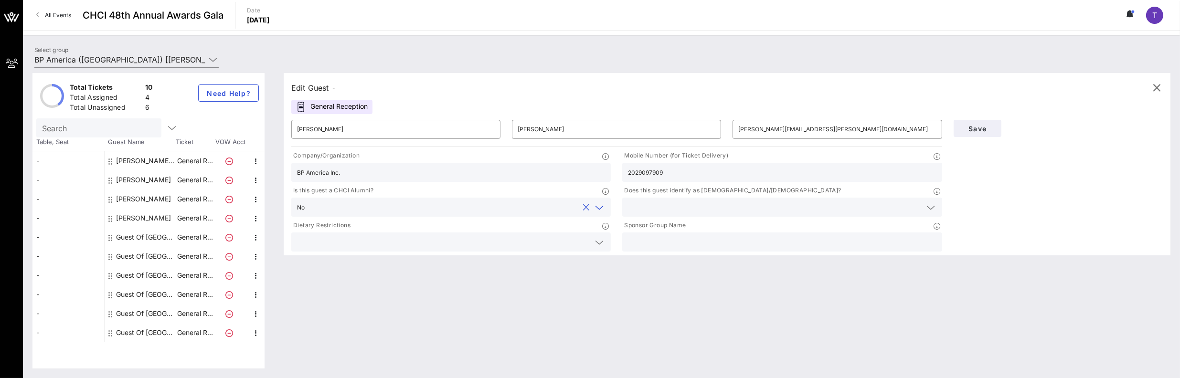
click at [600, 247] on icon at bounding box center [599, 242] width 9 height 11
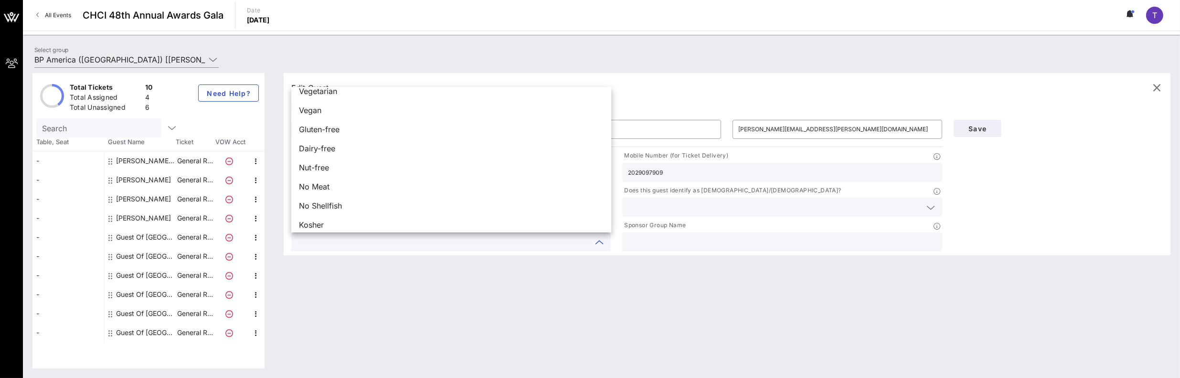
scroll to position [15, 0]
click at [417, 300] on div "Edit Guest - General Reception ​ [PERSON_NAME] ​ [PERSON_NAME] ​ [PERSON_NAME][…" at bounding box center [722, 221] width 896 height 296
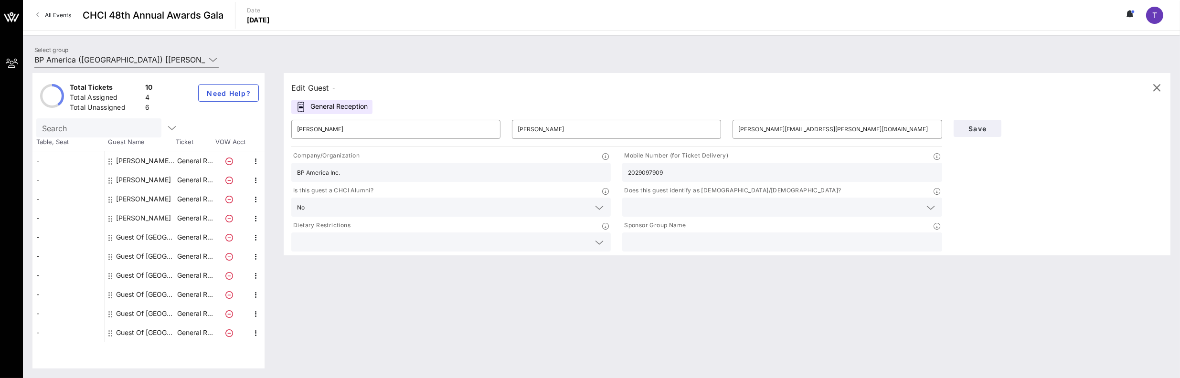
click at [672, 200] on div at bounding box center [782, 207] width 308 height 19
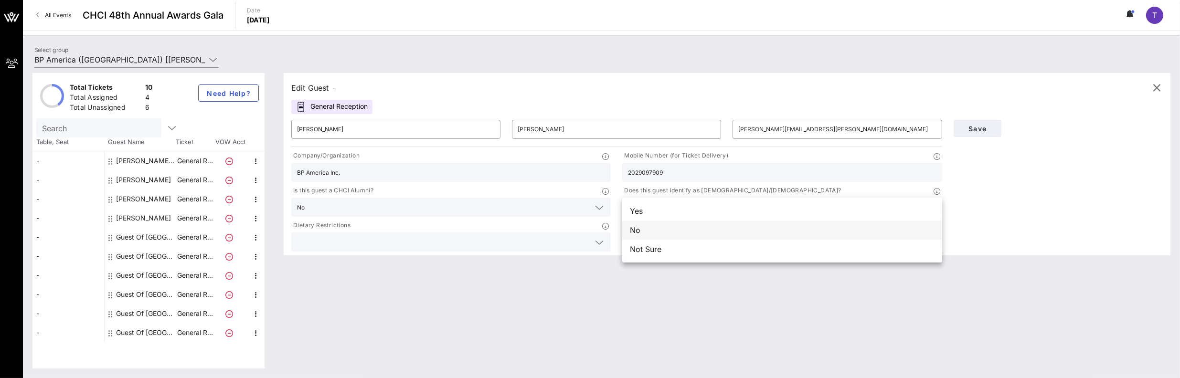
click at [632, 235] on div "No" at bounding box center [782, 230] width 320 height 19
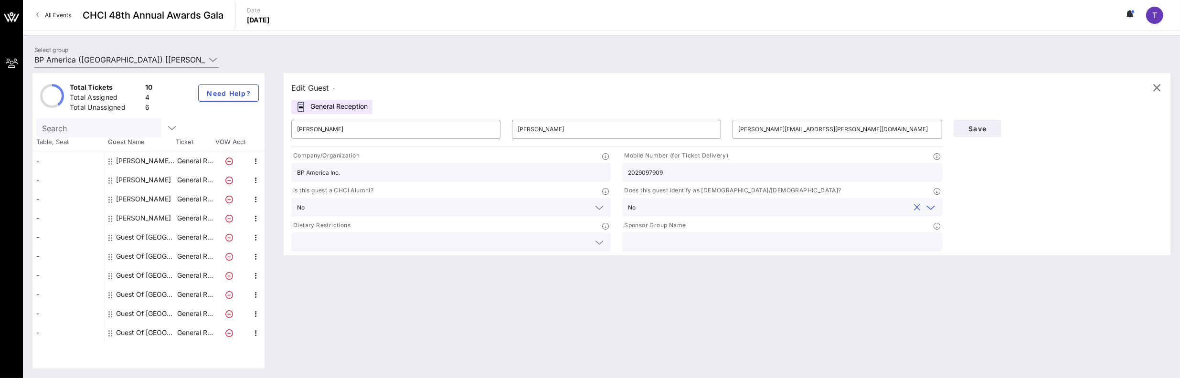
click at [672, 243] on input "text" at bounding box center [782, 242] width 308 height 12
type input "B"
type input "bp America Inc."
click at [747, 321] on div "Edit Guest - General Reception ​ [PERSON_NAME] ​ [PERSON_NAME] ​ [PERSON_NAME][…" at bounding box center [722, 221] width 896 height 296
drag, startPoint x: 982, startPoint y: 136, endPoint x: 981, endPoint y: 130, distance: 5.9
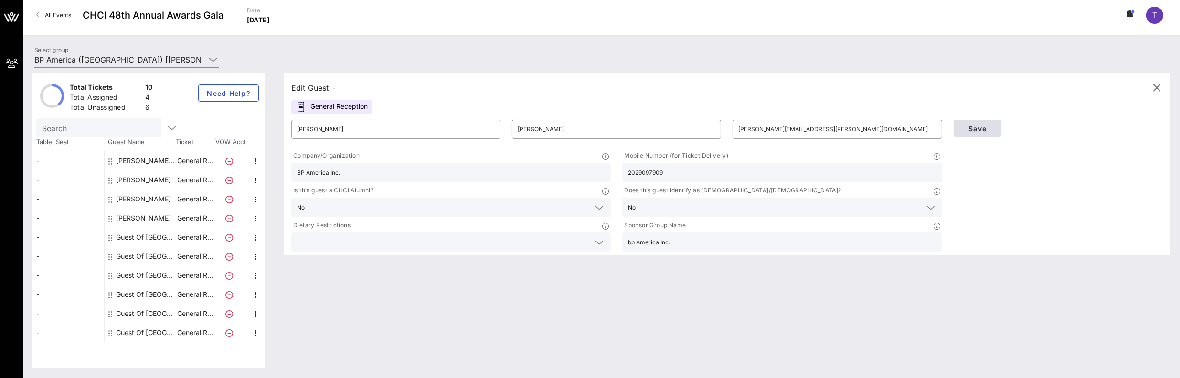
click at [982, 135] on div "Save" at bounding box center [1058, 128] width 221 height 29
click at [980, 128] on span "Save" at bounding box center [977, 129] width 32 height 8
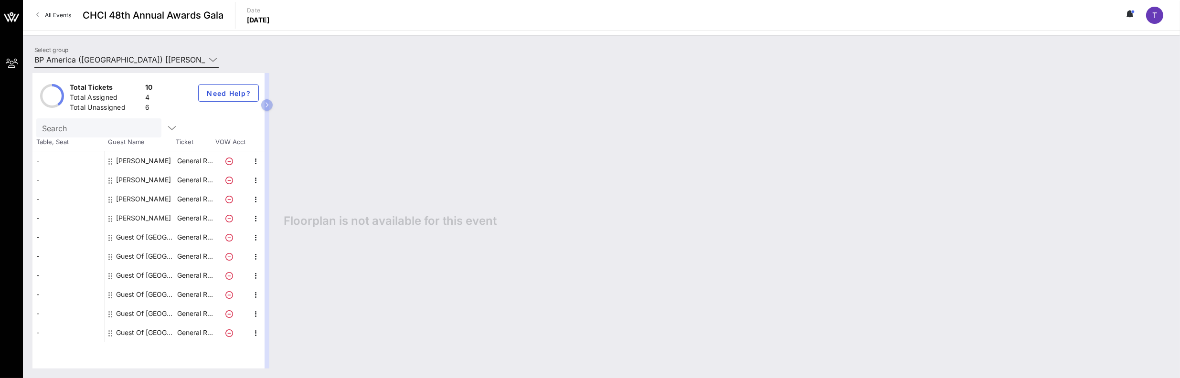
click at [215, 57] on icon at bounding box center [213, 59] width 9 height 11
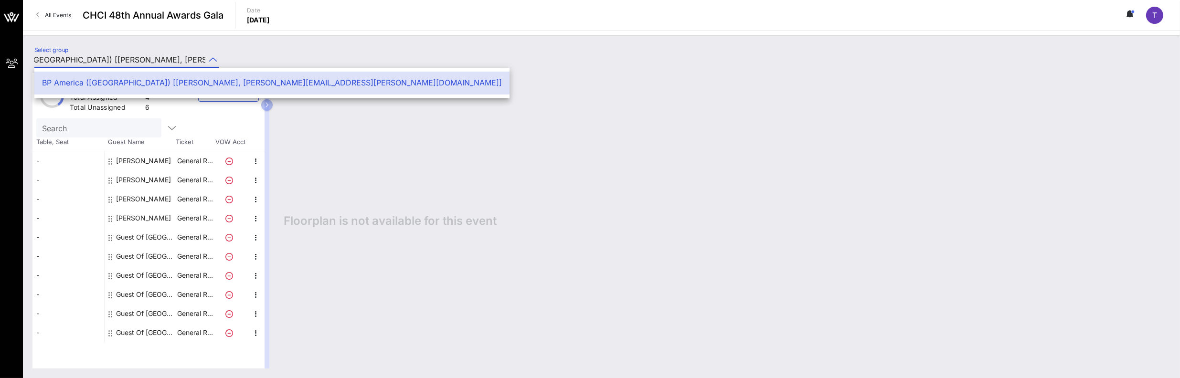
scroll to position [0, 0]
click at [464, 117] on div "Floorplan is not available for this event" at bounding box center [722, 221] width 896 height 296
